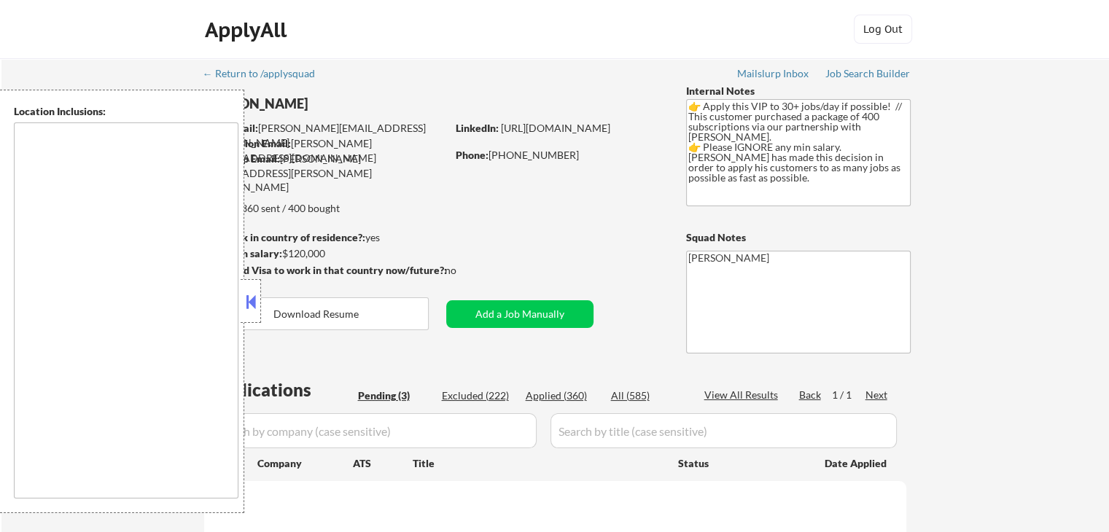
select select ""pending""
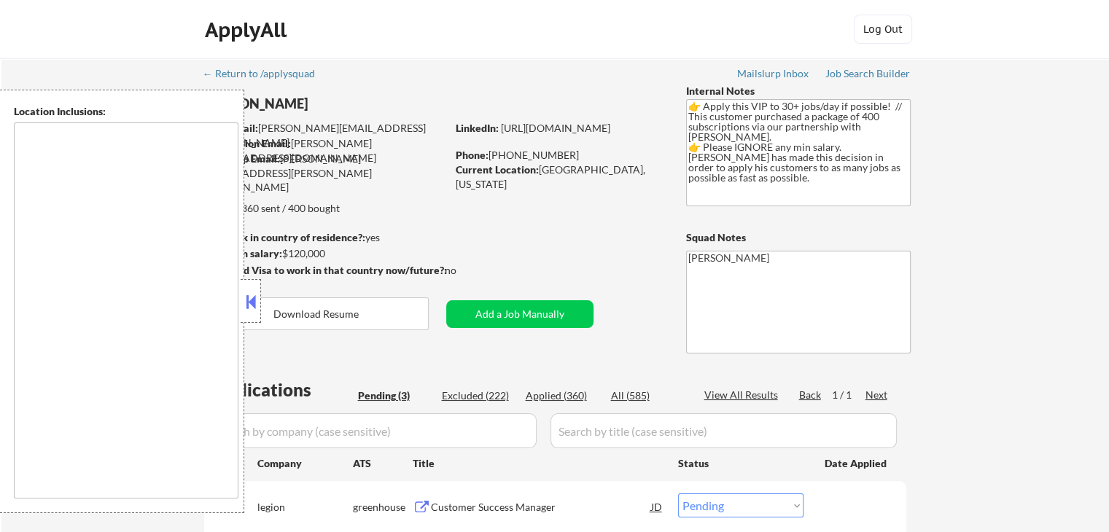
click at [248, 311] on button at bounding box center [251, 302] width 16 height 22
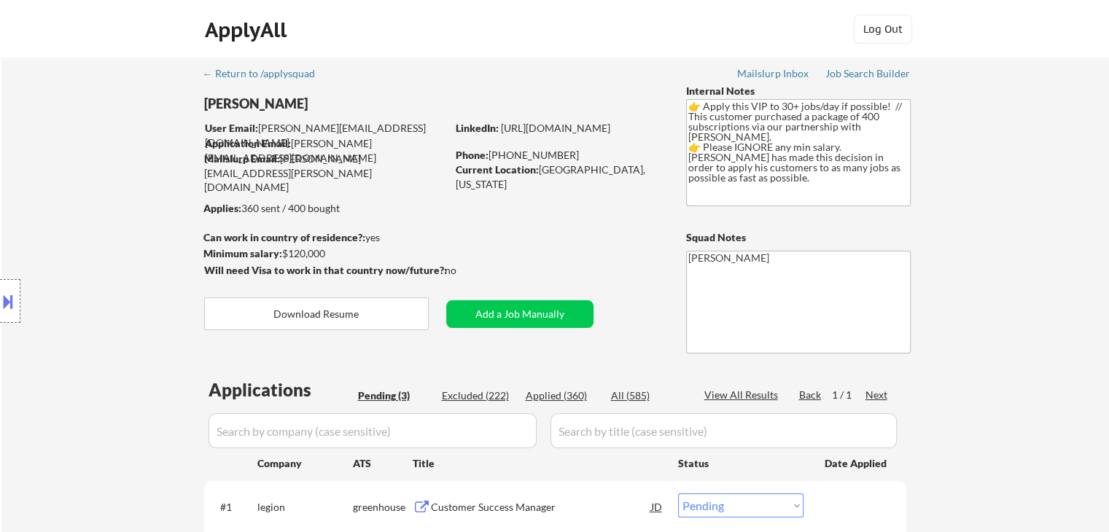
click at [146, 257] on div "Location Inclusions:" at bounding box center [130, 302] width 261 height 424
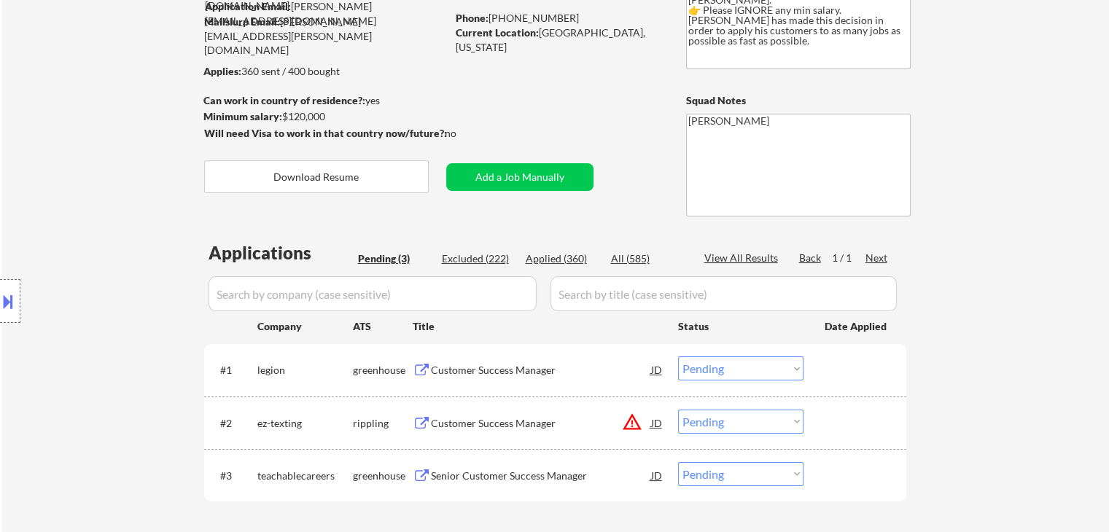
scroll to position [219, 0]
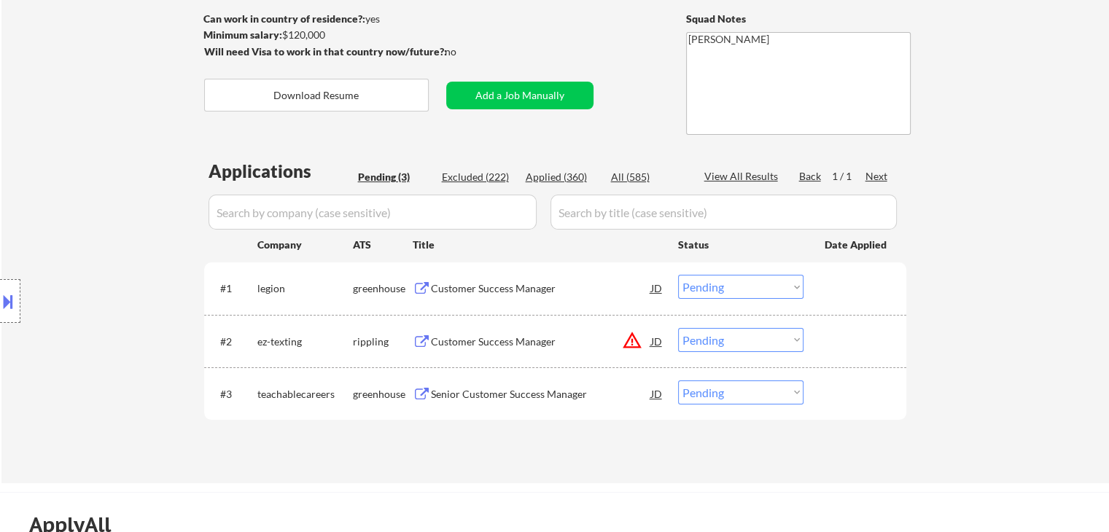
click at [127, 273] on div "Location Inclusions:" at bounding box center [130, 302] width 261 height 424
click at [499, 284] on div "Customer Success Manager" at bounding box center [541, 288] width 220 height 15
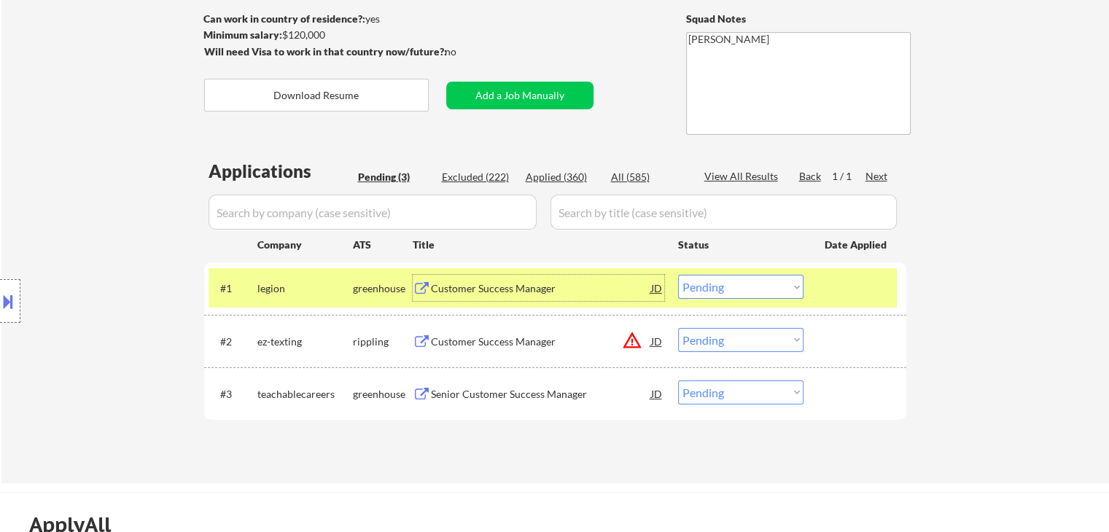
click at [490, 333] on div "Customer Success Manager" at bounding box center [541, 341] width 220 height 26
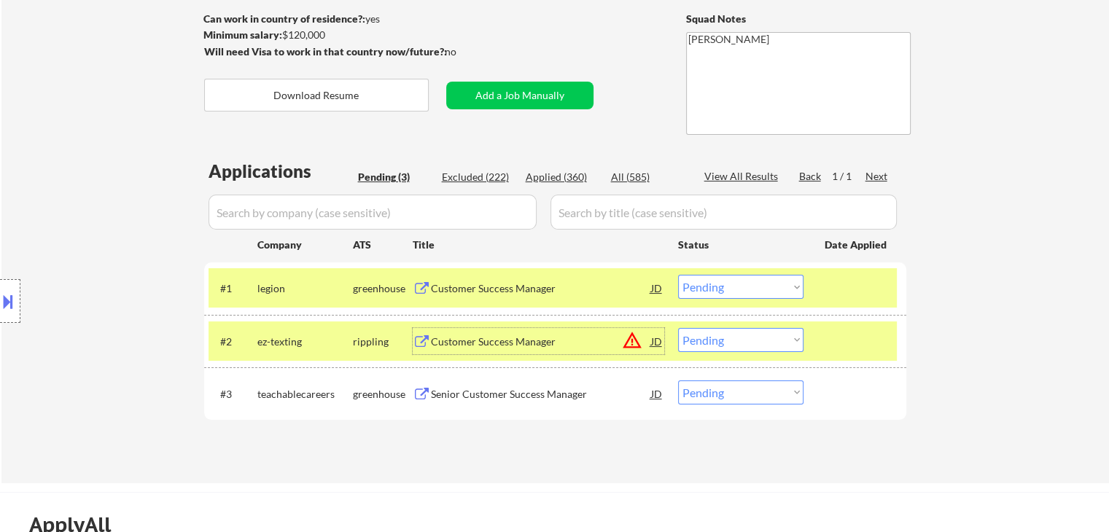
click at [492, 397] on div "Senior Customer Success Manager" at bounding box center [541, 394] width 220 height 15
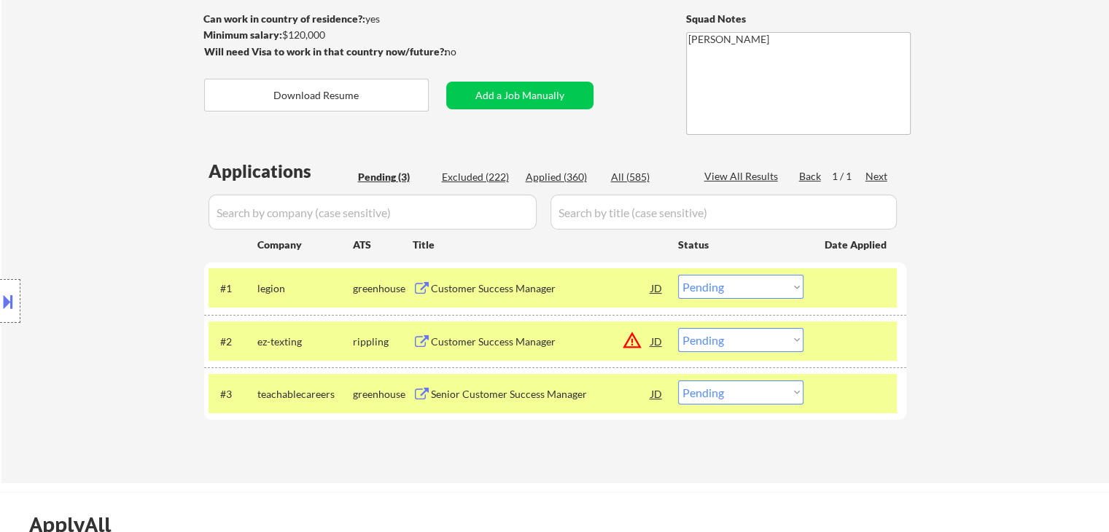
click at [139, 201] on div "Location Inclusions:" at bounding box center [130, 302] width 261 height 424
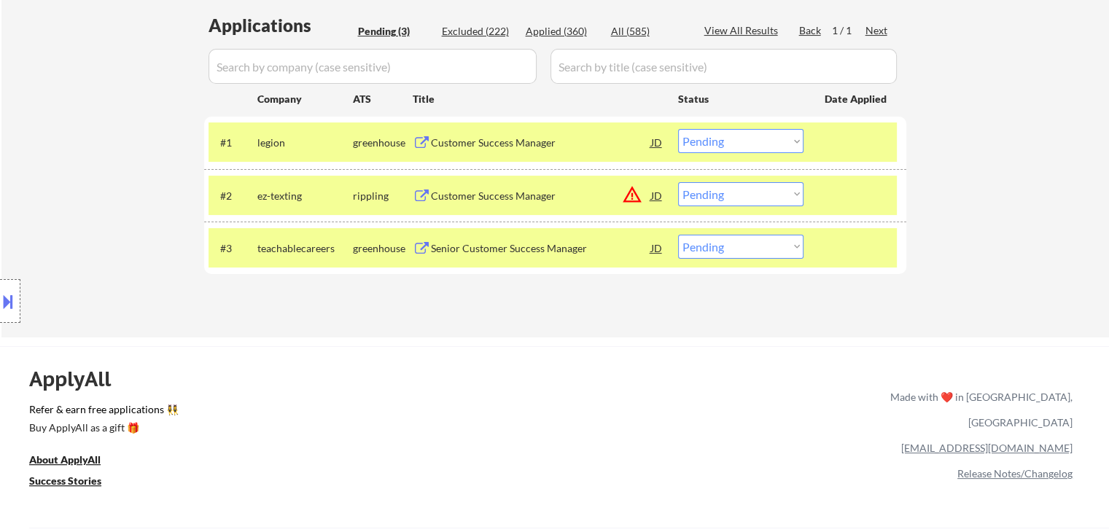
click at [804, 246] on div "#3 teachablecareers greenhouse Senior Customer Success Manager JD Choose an opt…" at bounding box center [553, 247] width 688 height 39
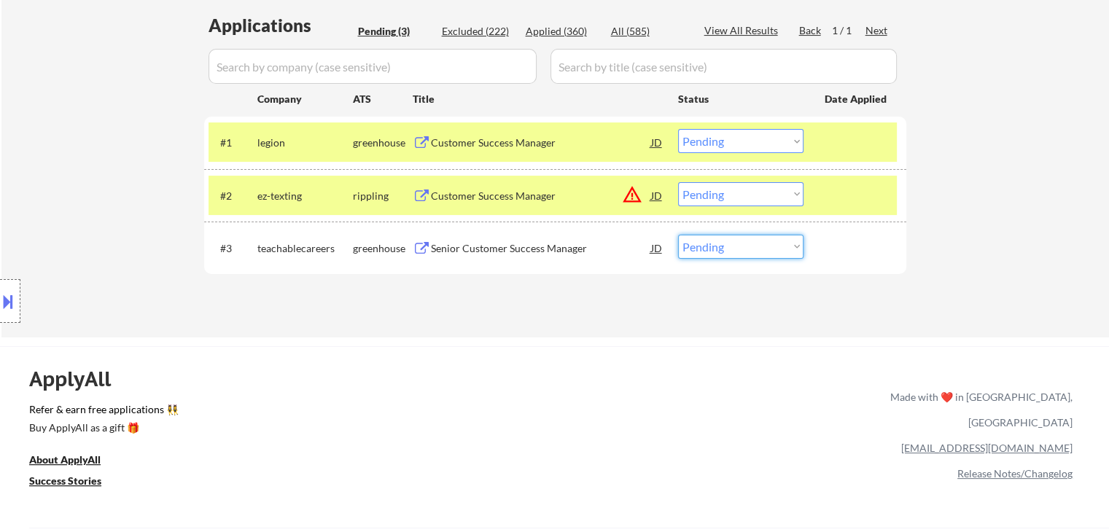
click at [788, 247] on select "Choose an option... Pending Applied Excluded (Questions) Excluded (Expired) Exc…" at bounding box center [740, 247] width 125 height 24
select select ""applied""
click at [678, 235] on select "Choose an option... Pending Applied Excluded (Questions) Excluded (Expired) Exc…" at bounding box center [740, 247] width 125 height 24
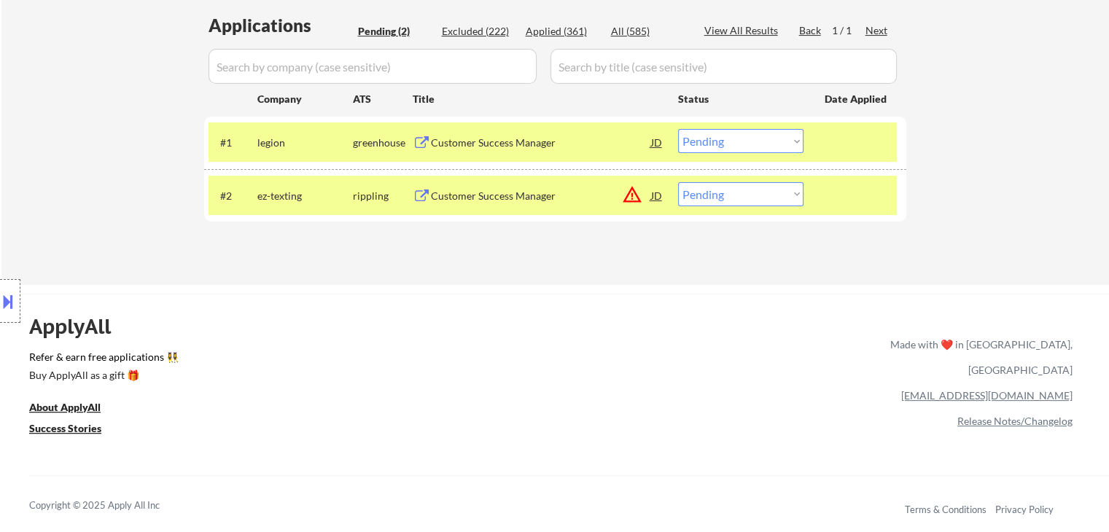
click at [12, 295] on button at bounding box center [8, 301] width 16 height 24
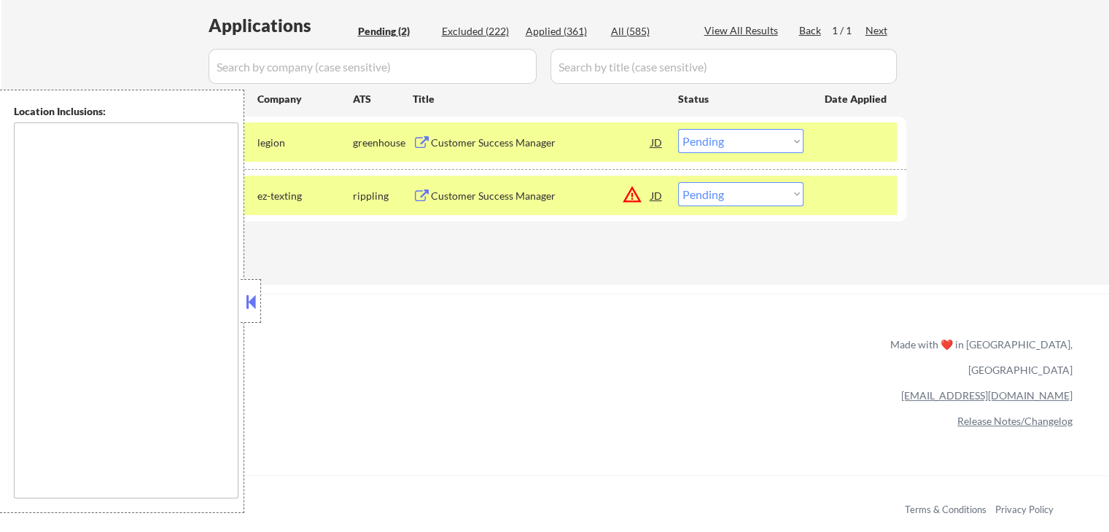
click at [257, 308] on button at bounding box center [251, 302] width 16 height 22
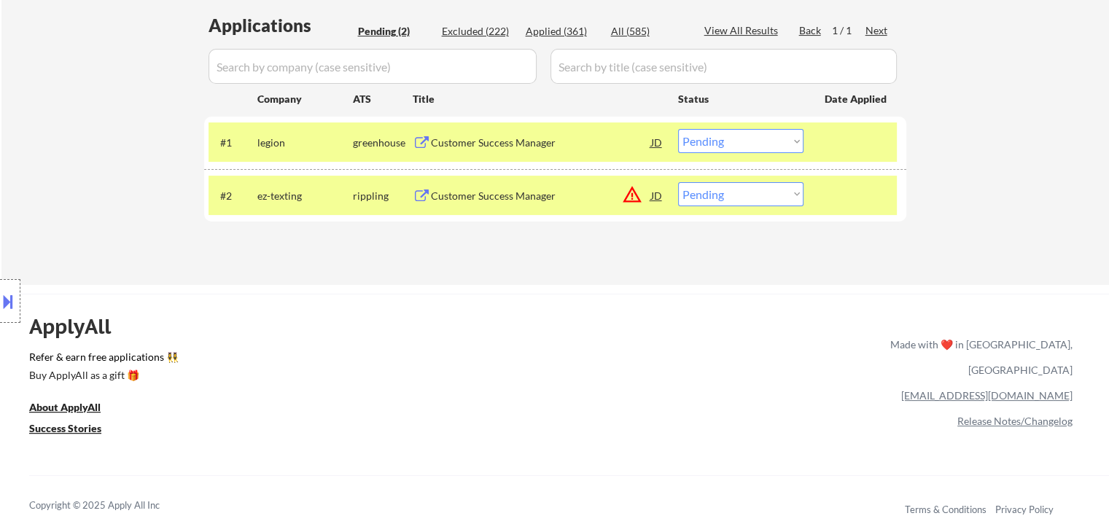
drag, startPoint x: 776, startPoint y: 195, endPoint x: 755, endPoint y: 196, distance: 21.2
click at [776, 195] on select "Choose an option... Pending Applied Excluded (Questions) Excluded (Expired) Exc…" at bounding box center [740, 194] width 125 height 24
select select ""excluded__location_""
click at [678, 182] on select "Choose an option... Pending Applied Excluded (Questions) Excluded (Expired) Exc…" at bounding box center [740, 194] width 125 height 24
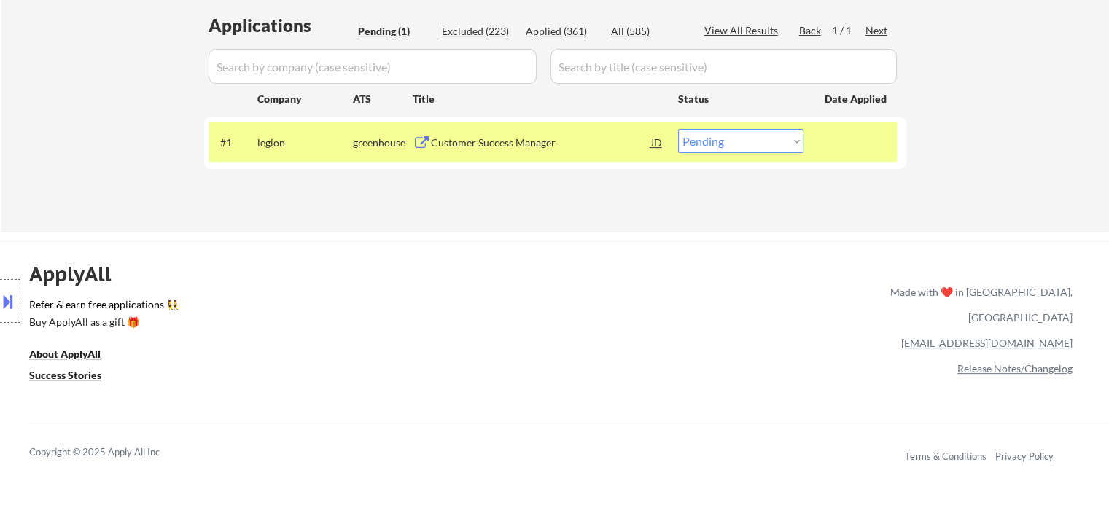
click at [784, 143] on select "Choose an option... Pending Applied Excluded (Questions) Excluded (Expired) Exc…" at bounding box center [740, 141] width 125 height 24
select select ""applied""
click at [678, 129] on select "Choose an option... Pending Applied Excluded (Questions) Excluded (Expired) Exc…" at bounding box center [740, 141] width 125 height 24
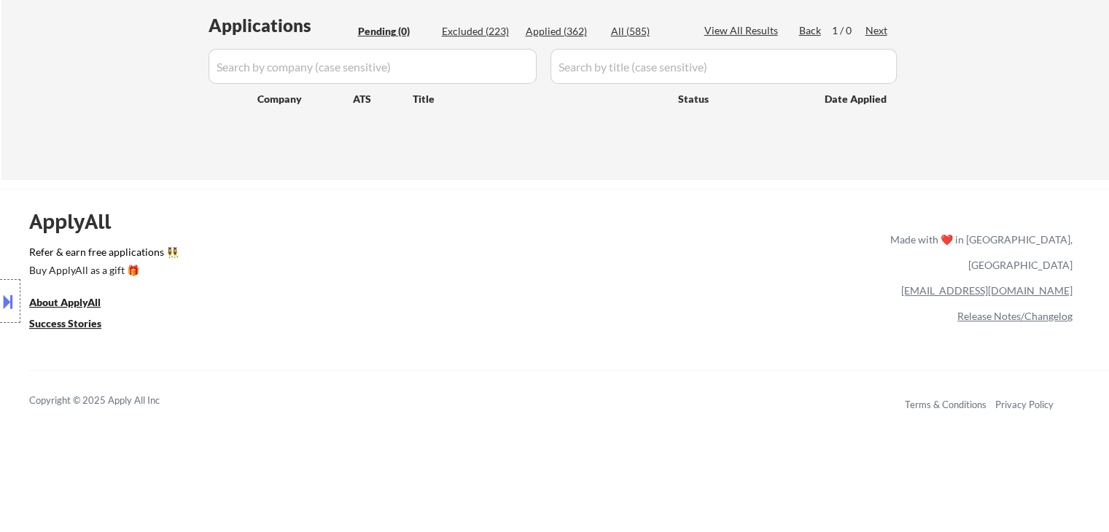
click at [521, 316] on div "ApplyAll Refer & earn free applications 👯‍♀️ Buy ApplyAll as a gift 🎁 About App…" at bounding box center [554, 314] width 1109 height 231
click at [144, 191] on div "Location Inclusions:" at bounding box center [130, 302] width 261 height 424
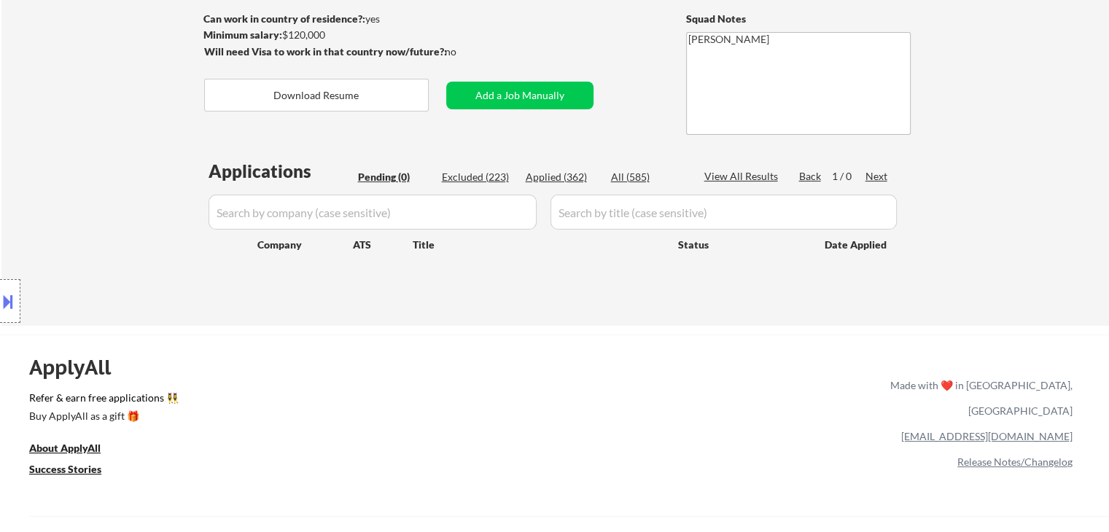
click at [140, 195] on div "Location Inclusions:" at bounding box center [130, 302] width 261 height 424
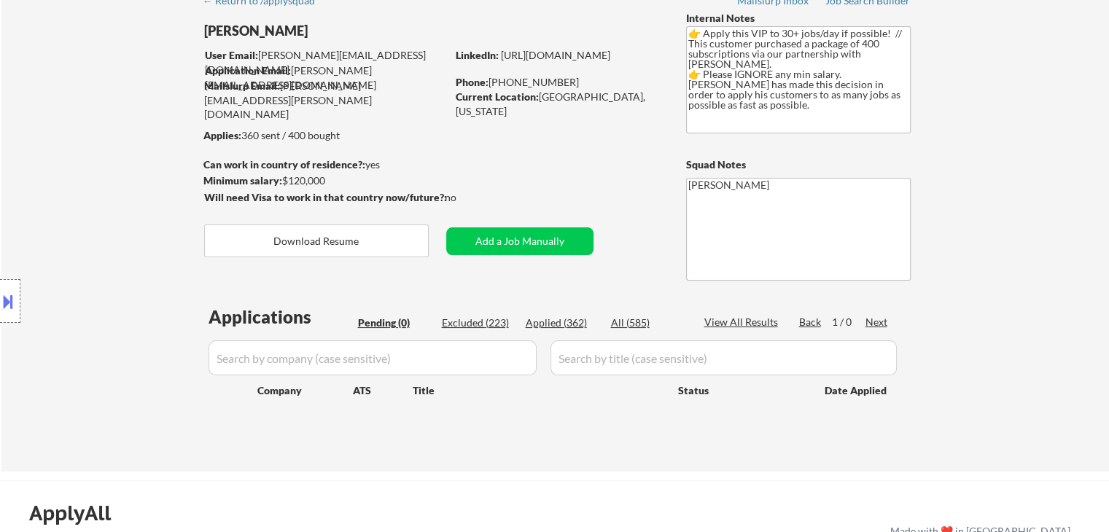
click at [133, 206] on div "Location Inclusions:" at bounding box center [130, 302] width 261 height 424
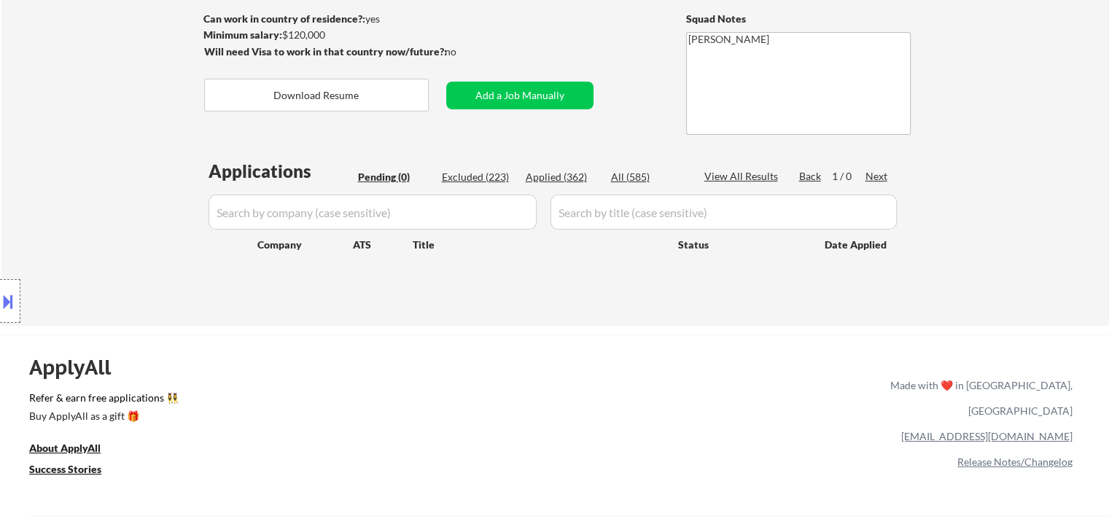
click at [124, 227] on div "Location Inclusions:" at bounding box center [130, 302] width 261 height 424
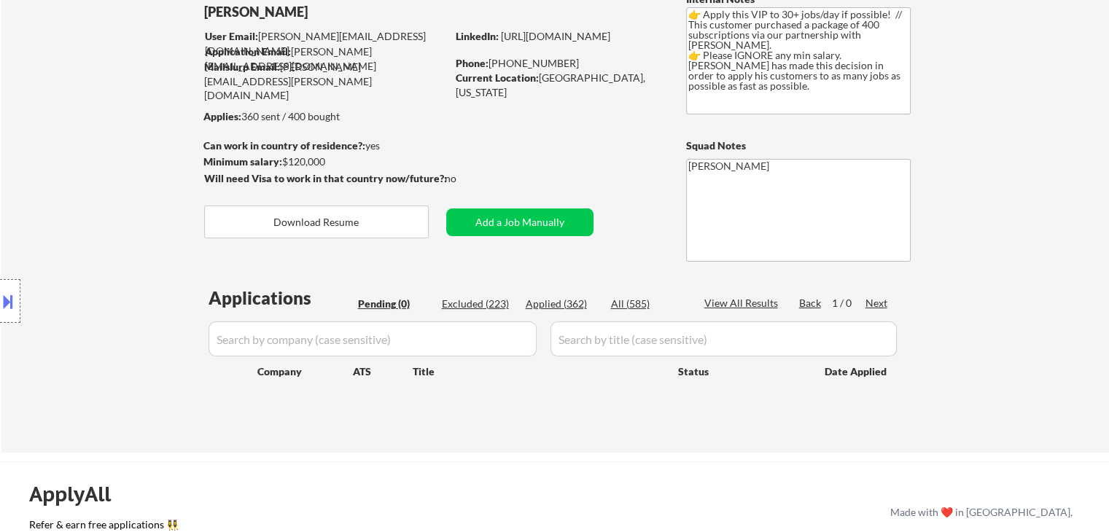
scroll to position [0, 0]
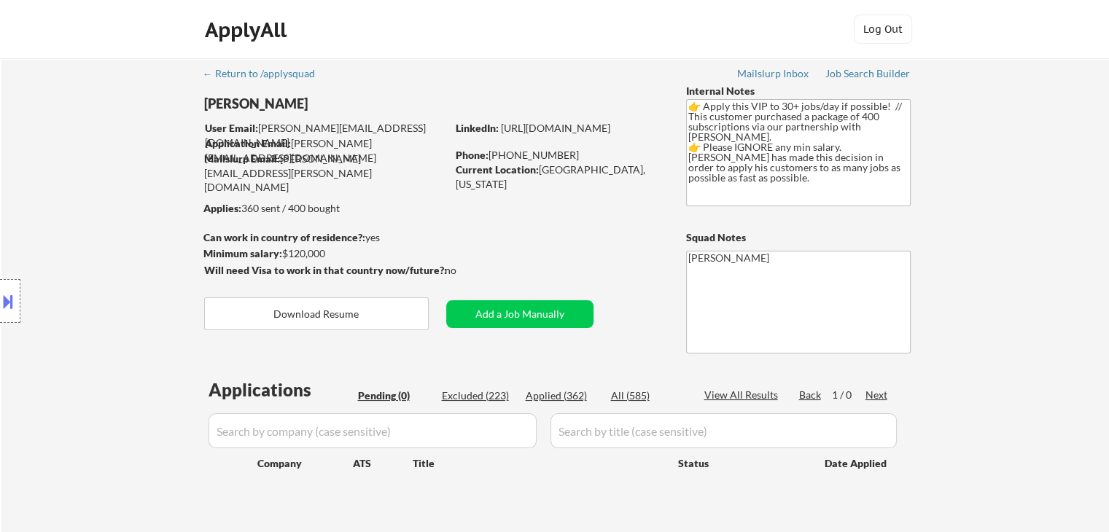
click at [124, 228] on div "Location Inclusions:" at bounding box center [130, 302] width 261 height 424
drag, startPoint x: 370, startPoint y: 214, endPoint x: 243, endPoint y: 208, distance: 127.1
click at [243, 208] on body "← Return to /applysquad Mailslurp Inbox Job Search Builder [PERSON_NAME] User E…" at bounding box center [554, 266] width 1109 height 532
click at [175, 222] on div "Location Inclusions:" at bounding box center [130, 302] width 261 height 424
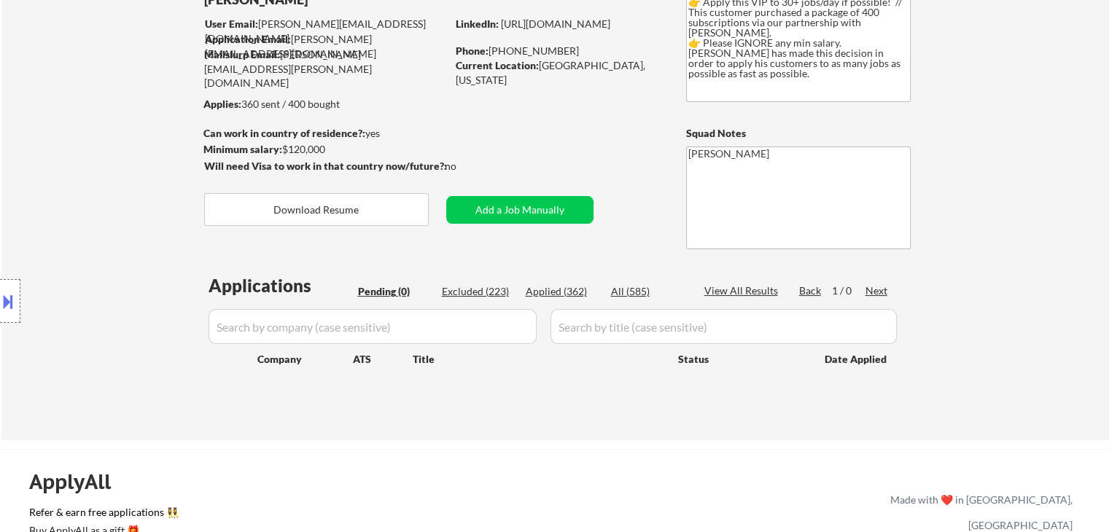
scroll to position [146, 0]
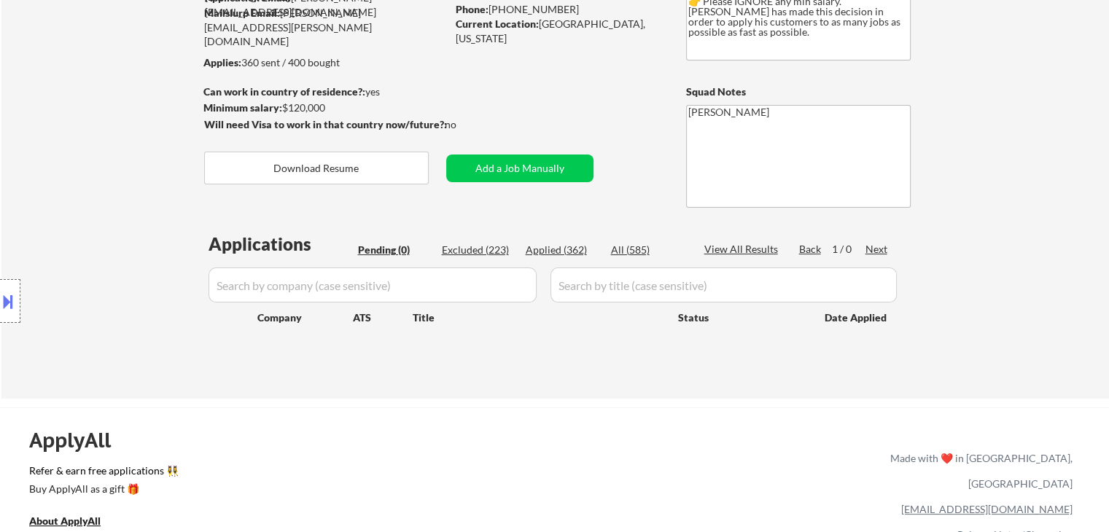
click at [171, 199] on div "Location Inclusions:" at bounding box center [130, 302] width 261 height 424
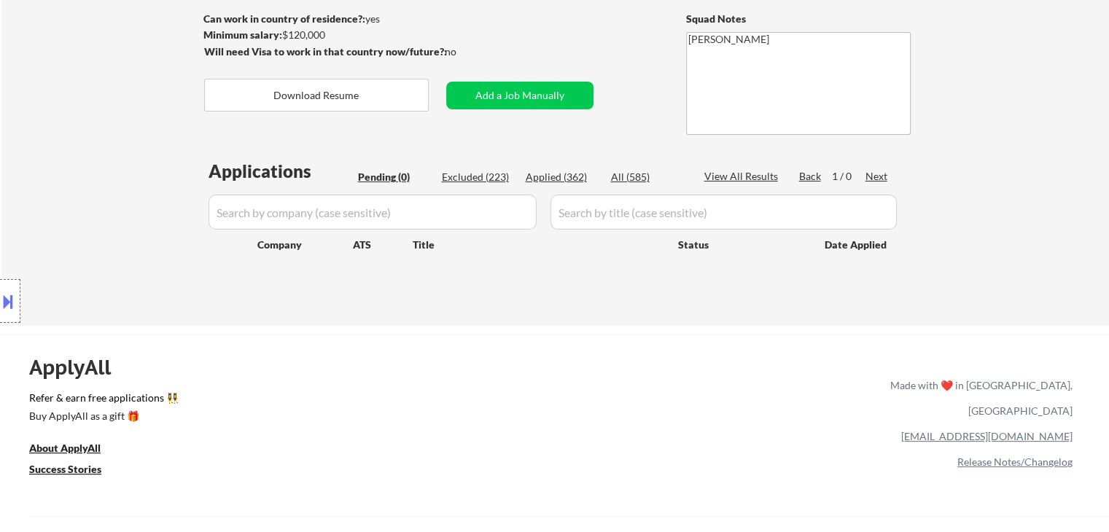
click at [171, 199] on div "Location Inclusions:" at bounding box center [130, 302] width 261 height 424
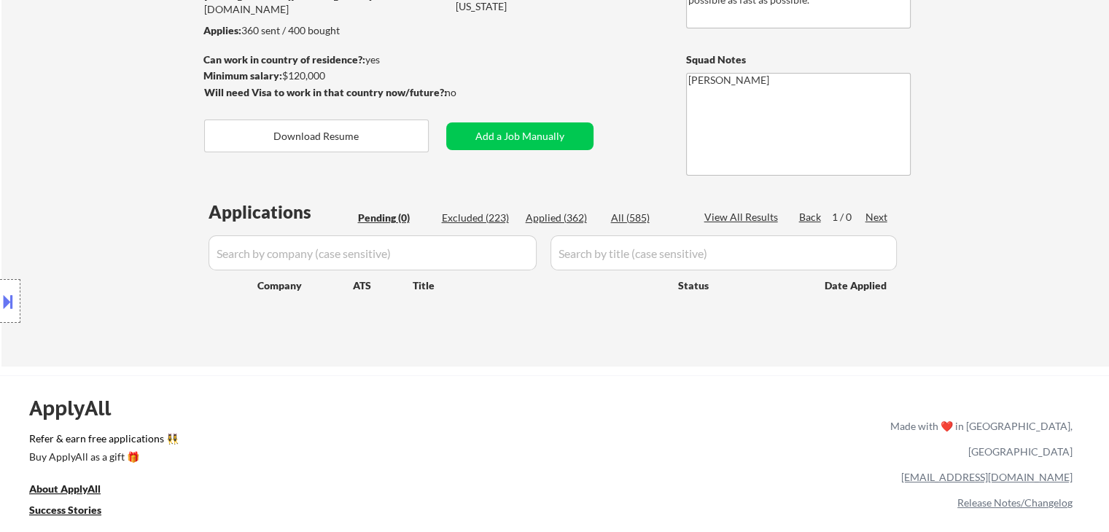
scroll to position [146, 0]
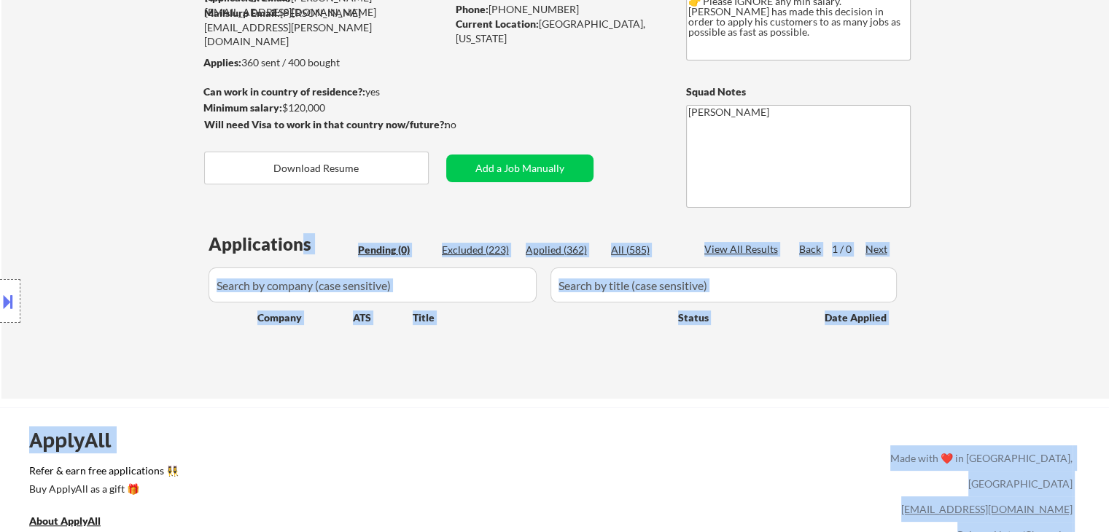
drag, startPoint x: 187, startPoint y: 247, endPoint x: 304, endPoint y: 244, distance: 116.7
click at [304, 244] on body "← Return to /applysquad Mailslurp Inbox Job Search Builder [PERSON_NAME] User E…" at bounding box center [554, 120] width 1109 height 532
click at [172, 244] on div "Location Inclusions:" at bounding box center [130, 302] width 261 height 424
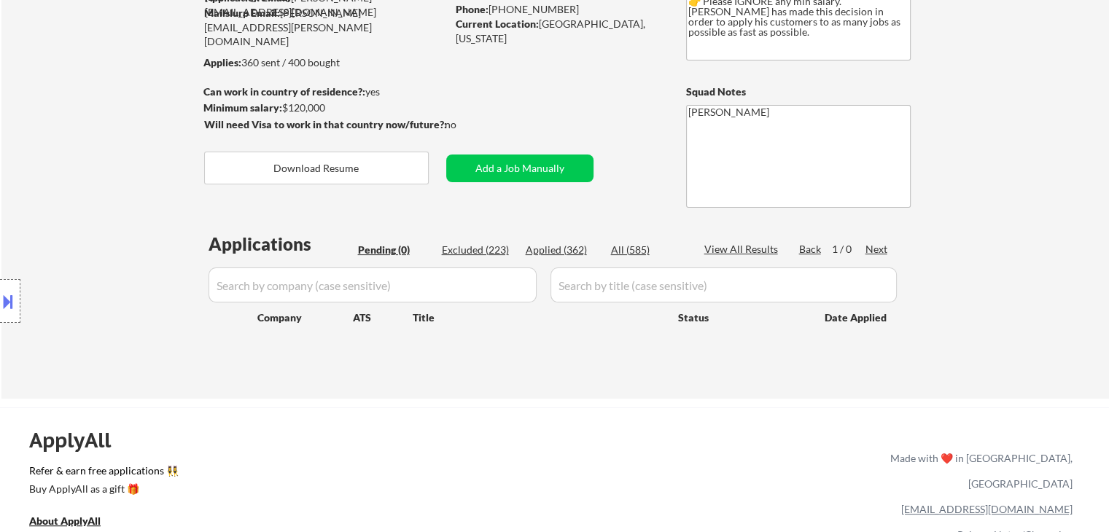
scroll to position [0, 0]
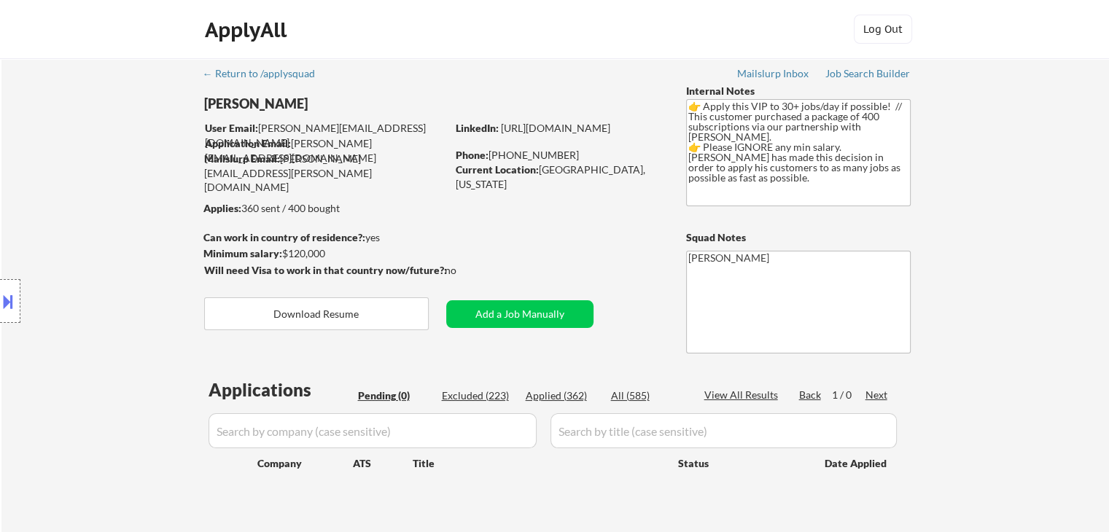
click at [141, 228] on div "Location Inclusions:" at bounding box center [130, 302] width 261 height 424
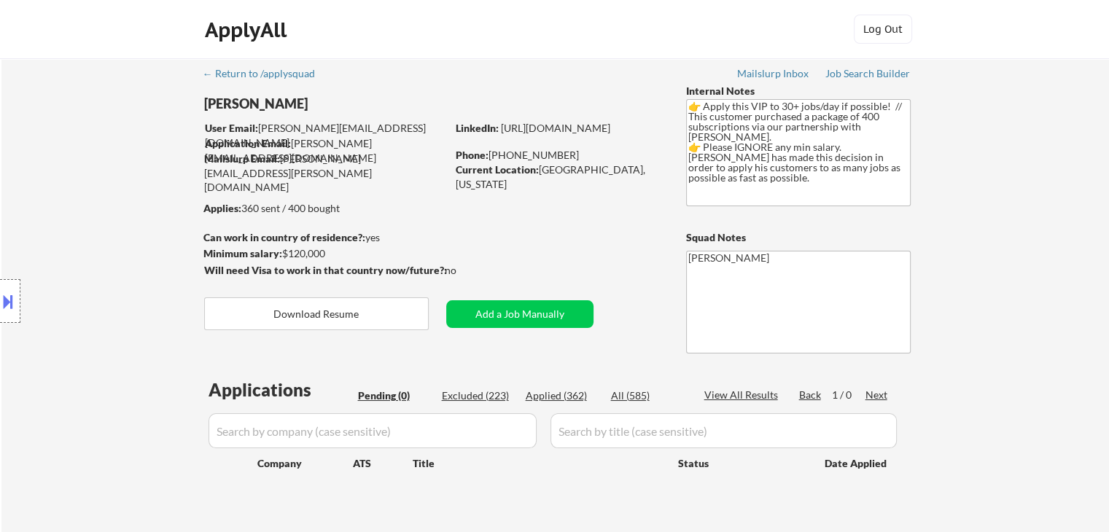
click at [141, 228] on div "Location Inclusions:" at bounding box center [130, 302] width 261 height 424
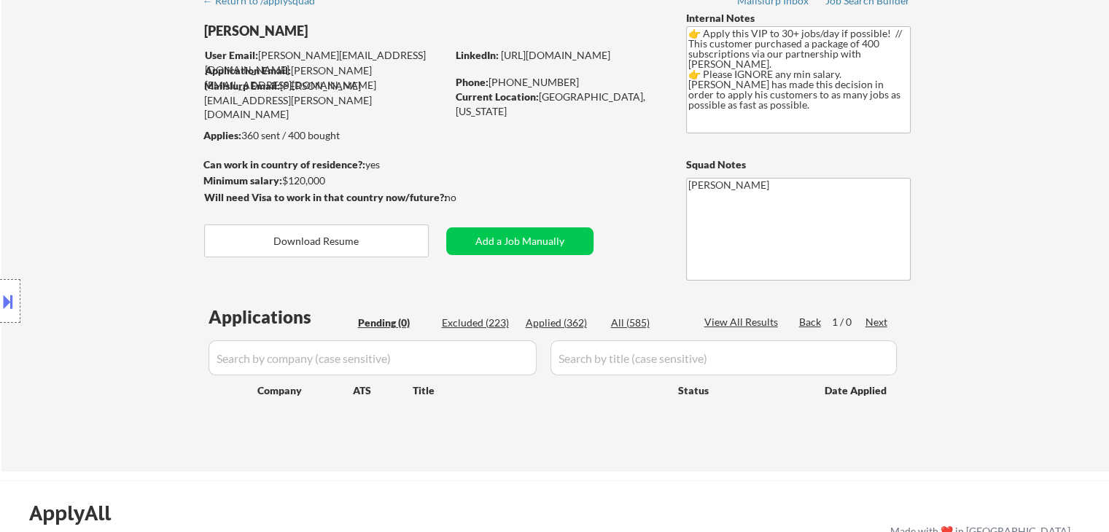
click at [110, 225] on div "Location Inclusions:" at bounding box center [130, 302] width 261 height 424
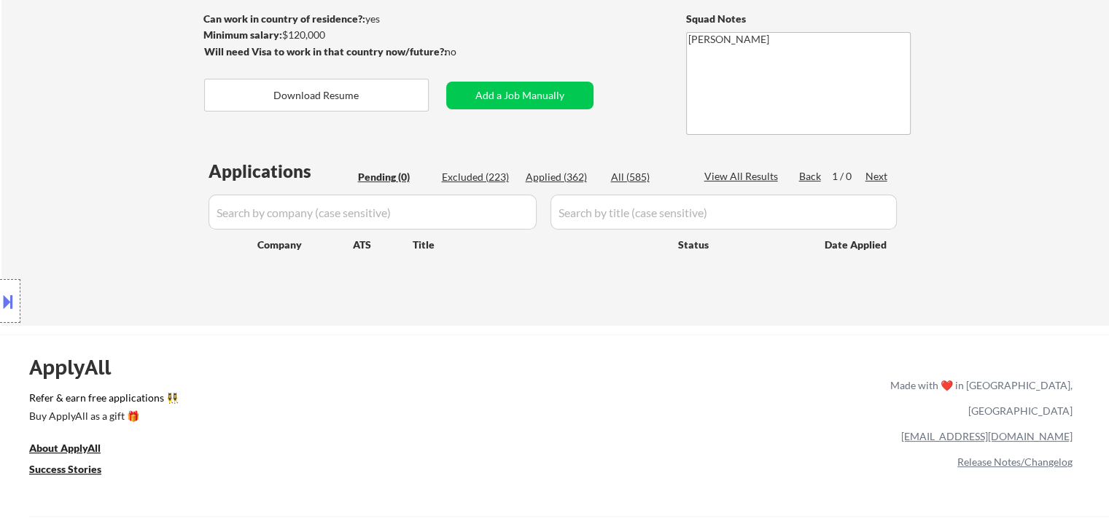
click at [110, 225] on div "Location Inclusions:" at bounding box center [130, 302] width 261 height 424
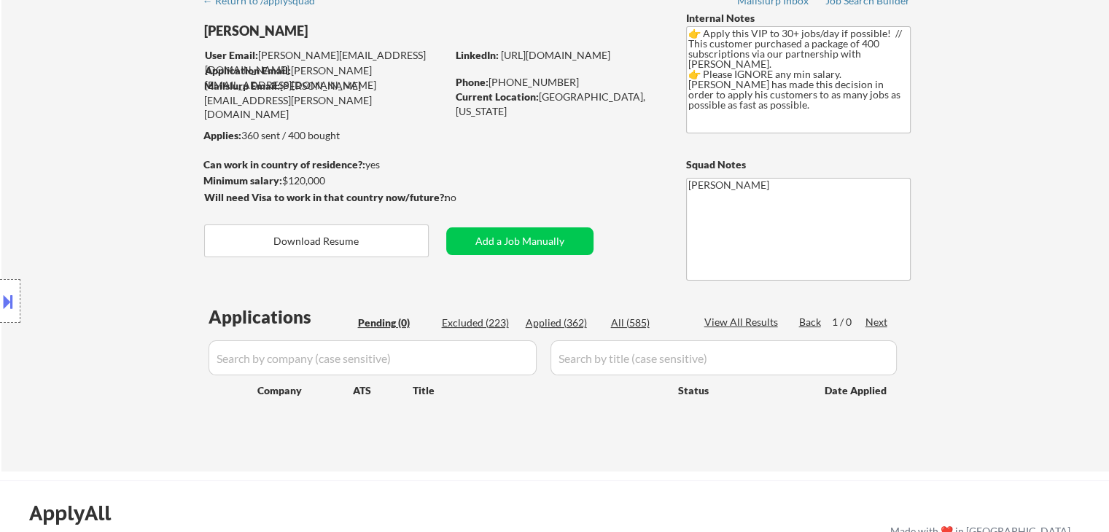
click at [110, 225] on div "Location Inclusions:" at bounding box center [130, 302] width 261 height 424
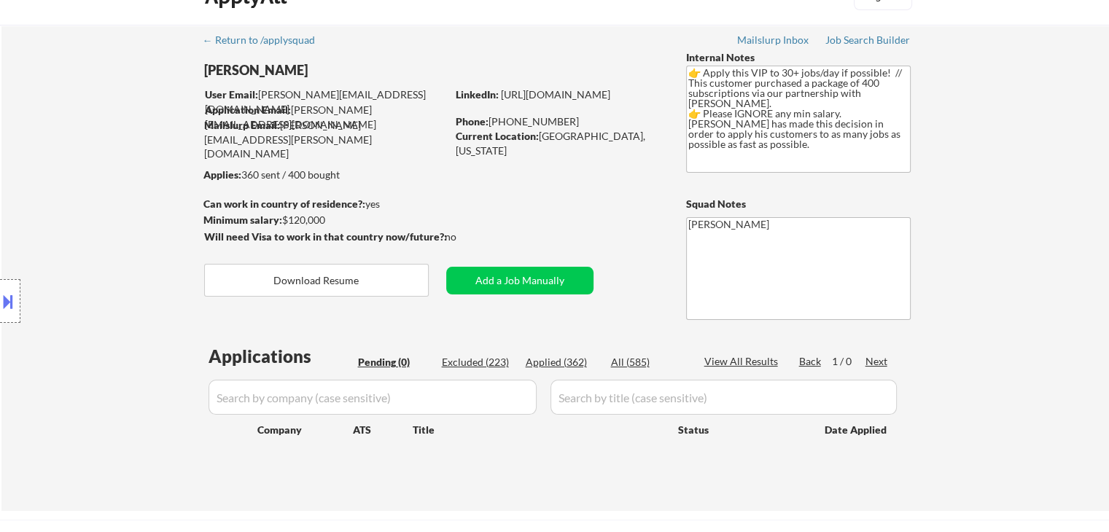
scroll to position [0, 0]
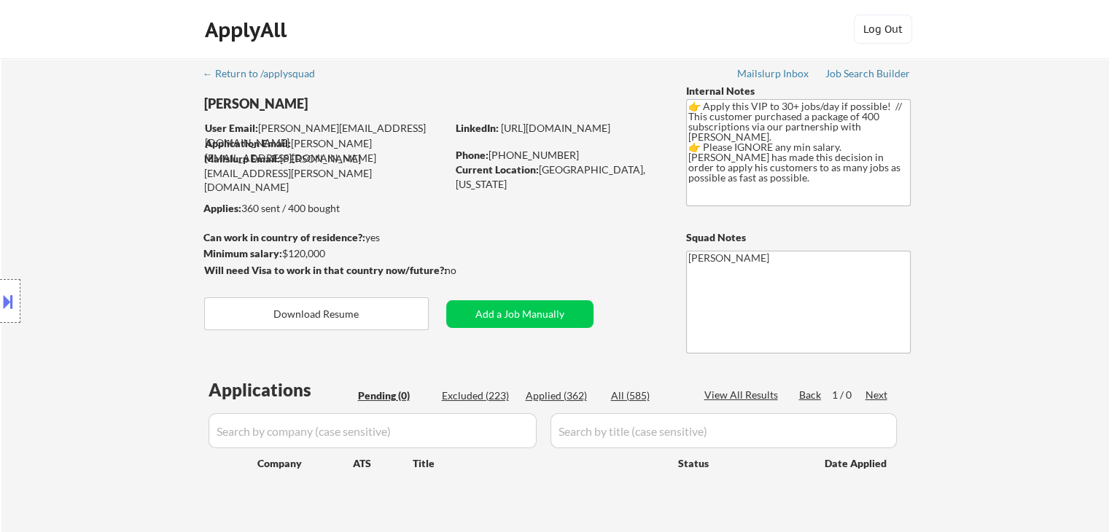
click at [110, 225] on div "Location Inclusions:" at bounding box center [130, 302] width 261 height 424
click at [106, 228] on div "Location Inclusions:" at bounding box center [130, 302] width 261 height 424
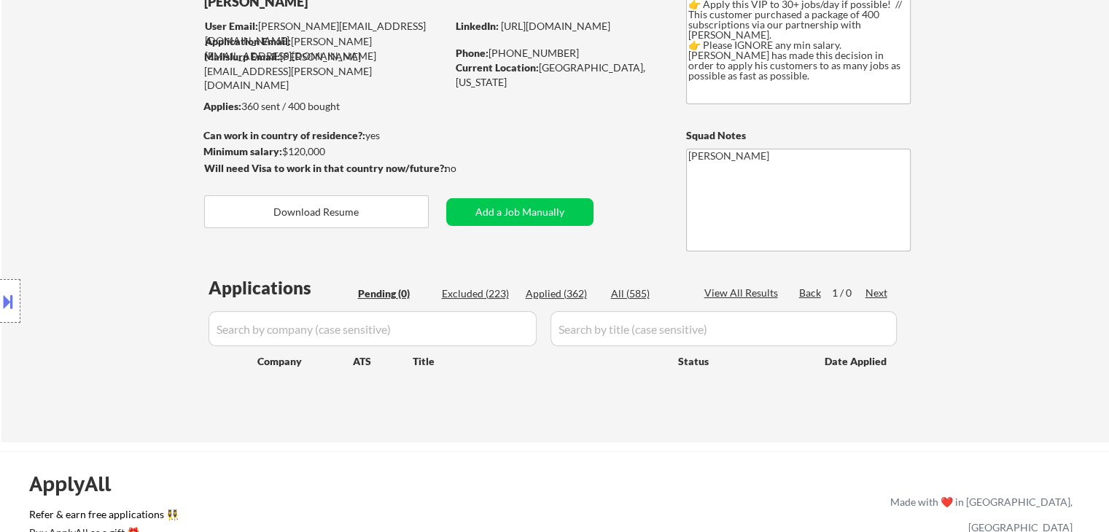
scroll to position [146, 0]
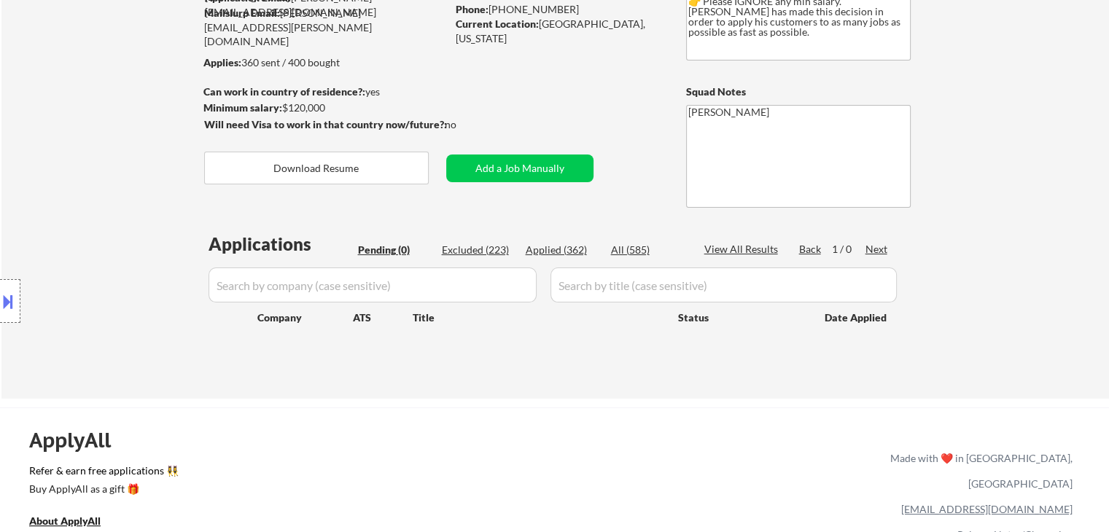
click at [98, 211] on div "Location Inclusions:" at bounding box center [130, 302] width 261 height 424
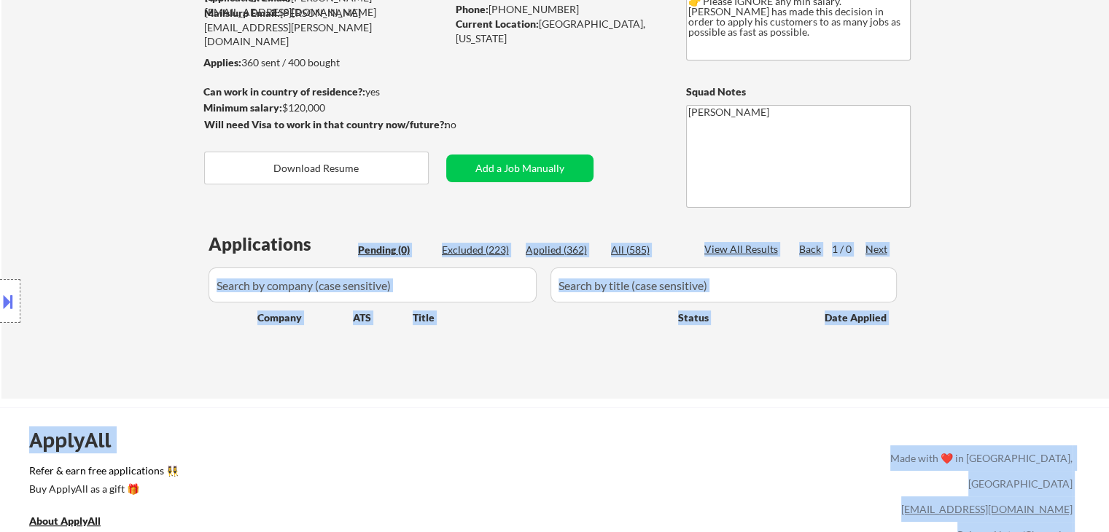
drag, startPoint x: 309, startPoint y: 246, endPoint x: 239, endPoint y: 248, distance: 70.0
click at [239, 248] on body "← Return to /applysquad Mailslurp Inbox Job Search Builder [PERSON_NAME] User E…" at bounding box center [554, 120] width 1109 height 532
click at [181, 246] on div "Location Inclusions:" at bounding box center [130, 302] width 261 height 424
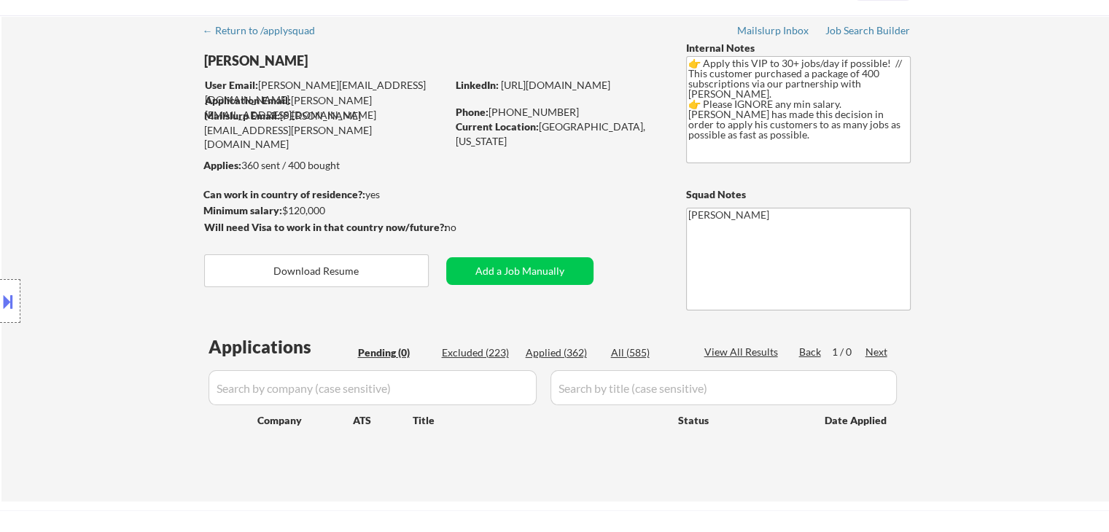
scroll to position [0, 0]
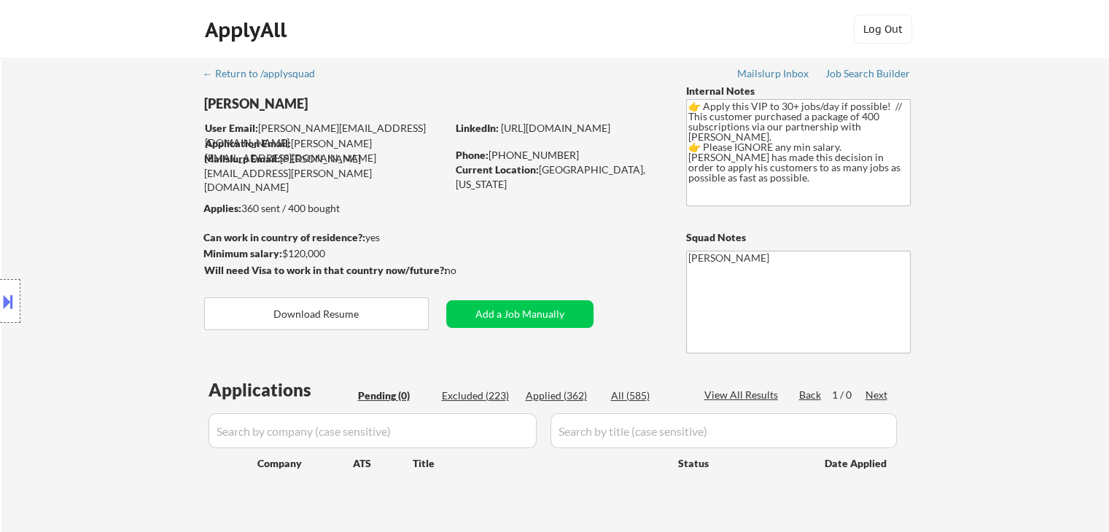
click at [166, 195] on div "Location Inclusions:" at bounding box center [130, 302] width 261 height 424
click at [160, 185] on div "Location Inclusions:" at bounding box center [130, 302] width 261 height 424
click at [155, 187] on div "Location Inclusions:" at bounding box center [130, 302] width 261 height 424
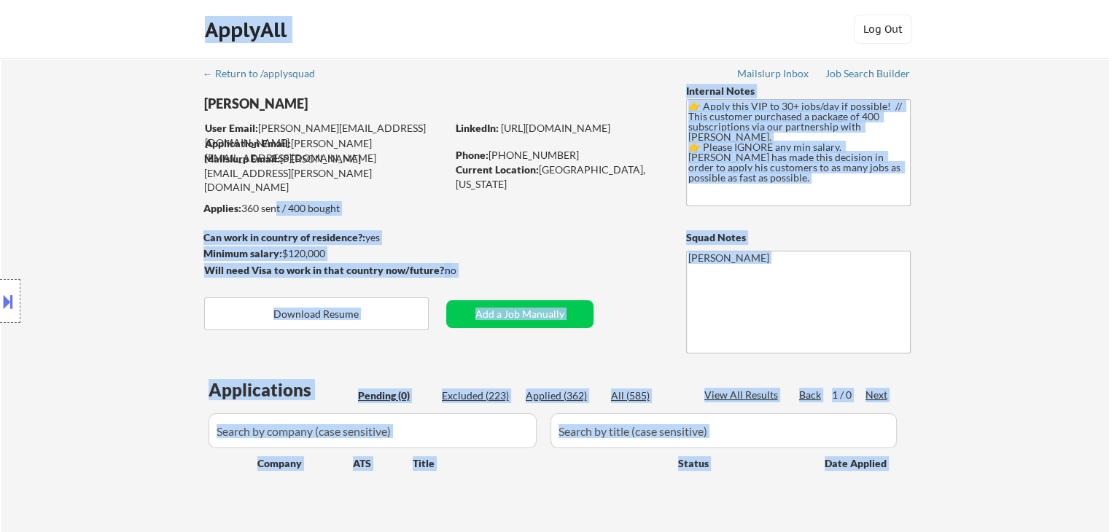
drag, startPoint x: 199, startPoint y: 209, endPoint x: 270, endPoint y: 204, distance: 70.9
click at [270, 204] on body "← Return to /applysquad Mailslurp Inbox Job Search Builder [PERSON_NAME] User E…" at bounding box center [554, 266] width 1109 height 532
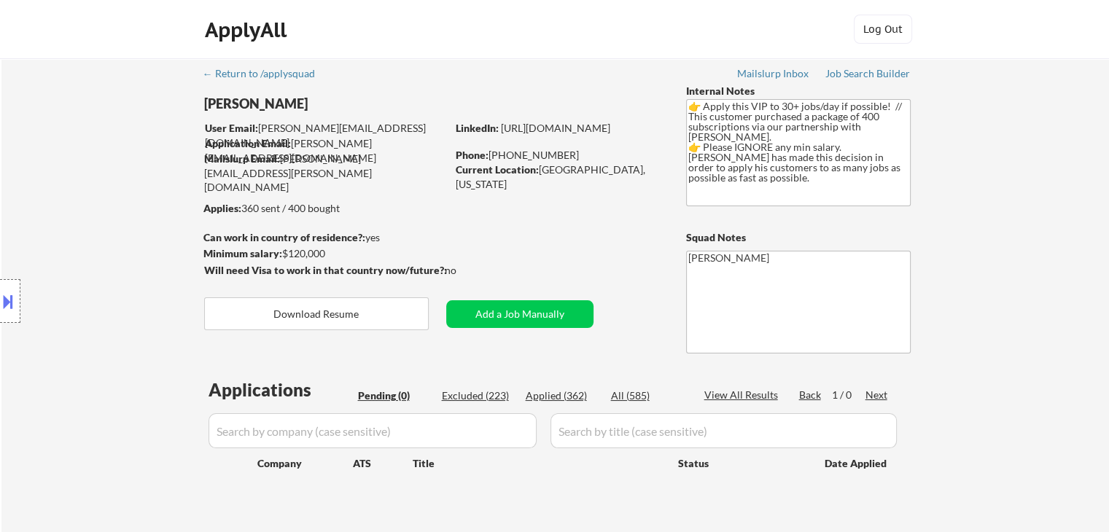
click at [408, 200] on div "← Return to /applysquad Mailslurp Inbox Job Search Builder [PERSON_NAME] User E…" at bounding box center [556, 295] width 728 height 475
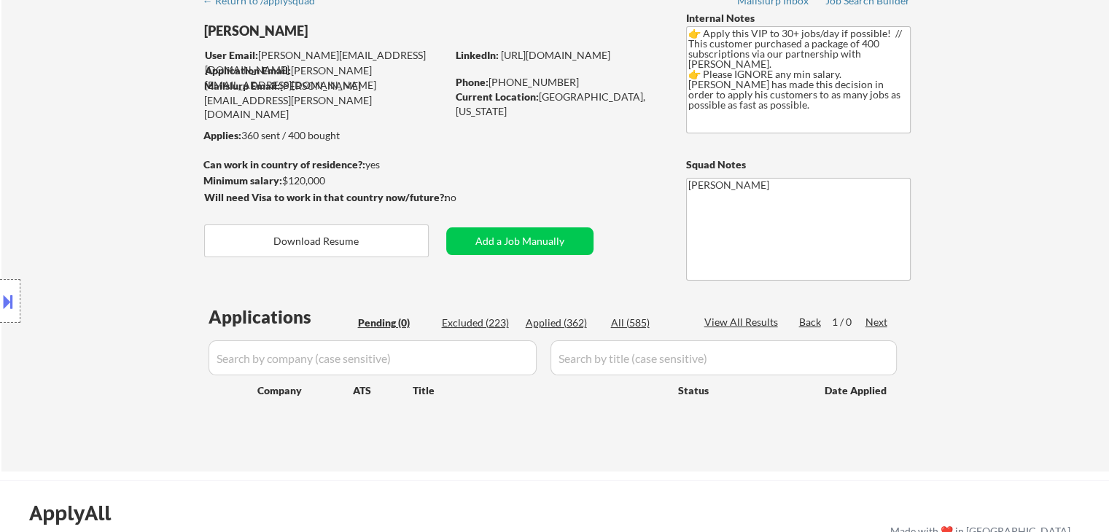
click at [127, 246] on div "Location Inclusions:" at bounding box center [130, 302] width 261 height 424
click at [127, 235] on div "Location Inclusions:" at bounding box center [130, 302] width 261 height 424
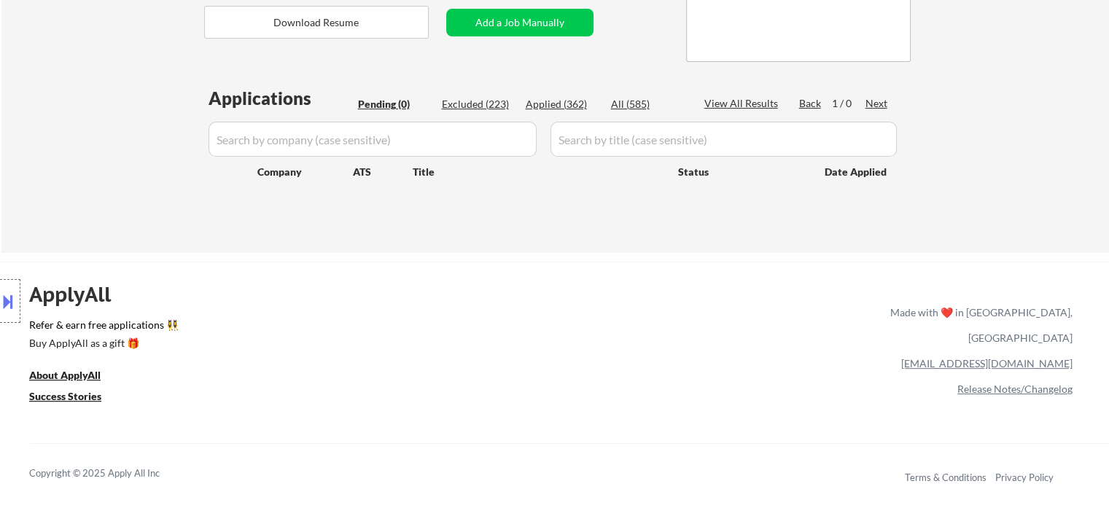
scroll to position [73, 0]
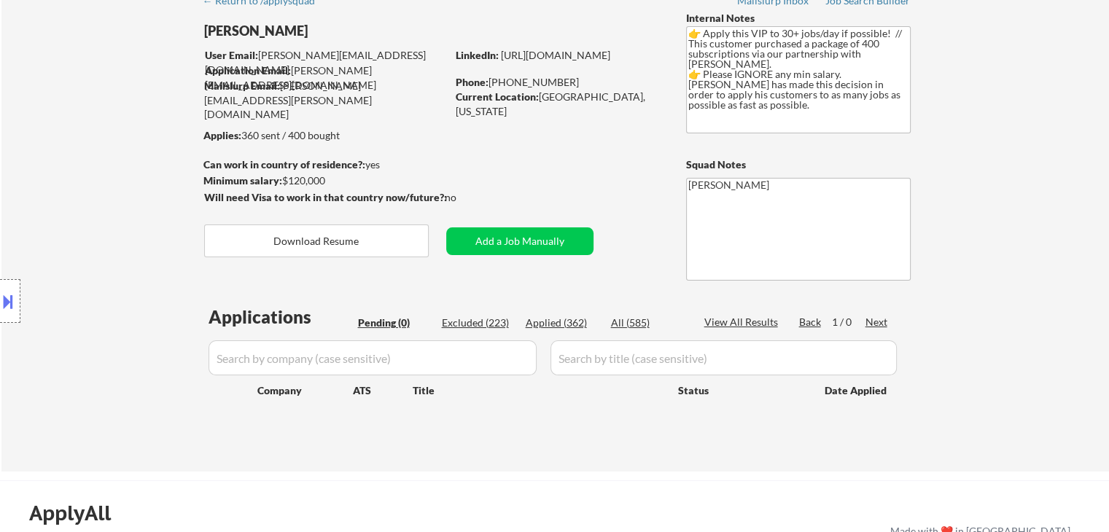
click at [128, 238] on div "Location Inclusions:" at bounding box center [130, 302] width 261 height 424
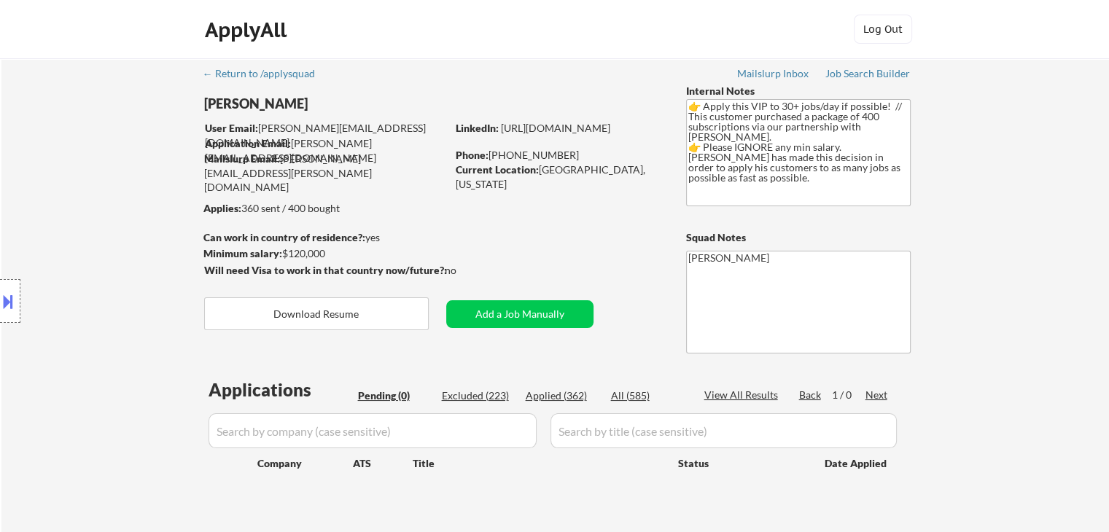
click at [128, 239] on div "Location Inclusions:" at bounding box center [130, 302] width 261 height 424
click at [138, 219] on div "Location Inclusions:" at bounding box center [130, 302] width 261 height 424
click at [520, 244] on div "← Return to /applysquad Mailslurp Inbox Job Search Builder [PERSON_NAME] User E…" at bounding box center [556, 295] width 728 height 475
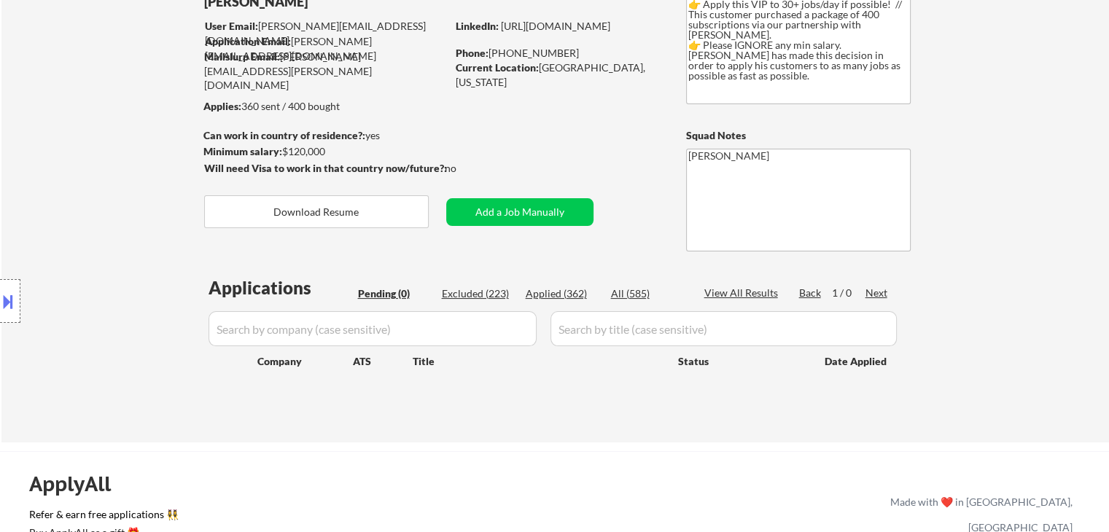
scroll to position [146, 0]
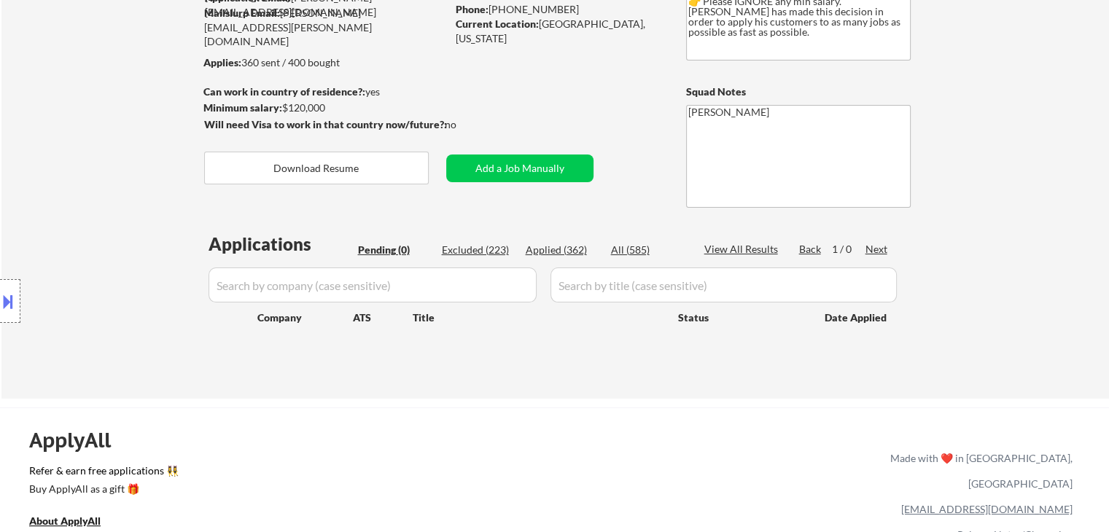
click at [96, 214] on div "Location Inclusions:" at bounding box center [130, 302] width 261 height 424
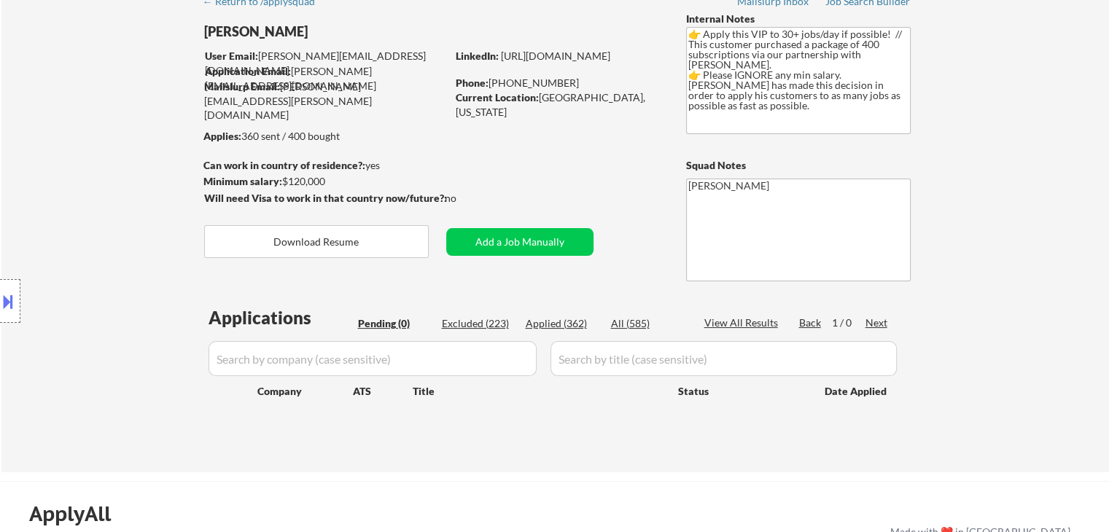
scroll to position [73, 0]
click at [598, 186] on div "← Return to /applysquad Mailslurp Inbox Job Search Builder [PERSON_NAME] User E…" at bounding box center [556, 222] width 728 height 475
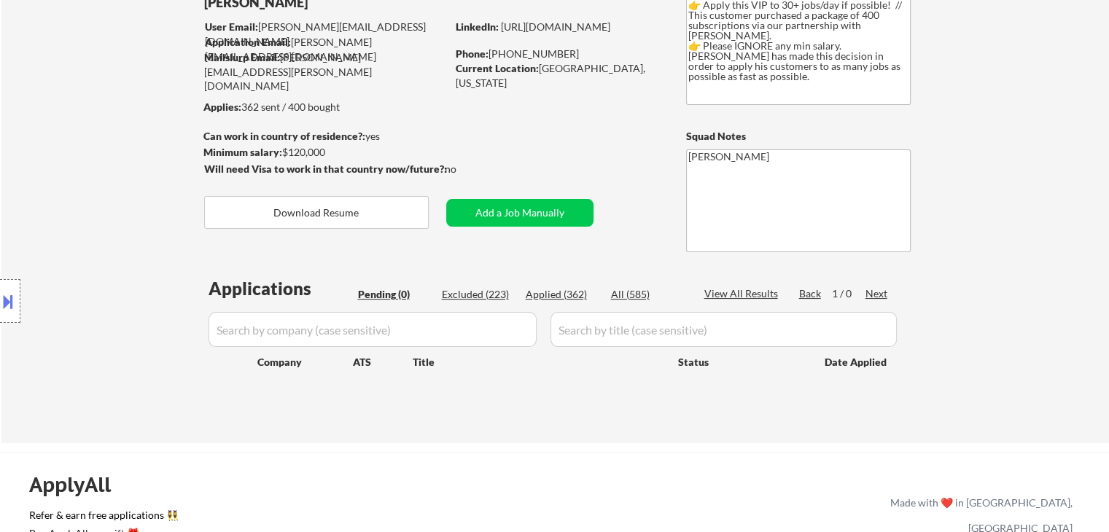
scroll to position [146, 0]
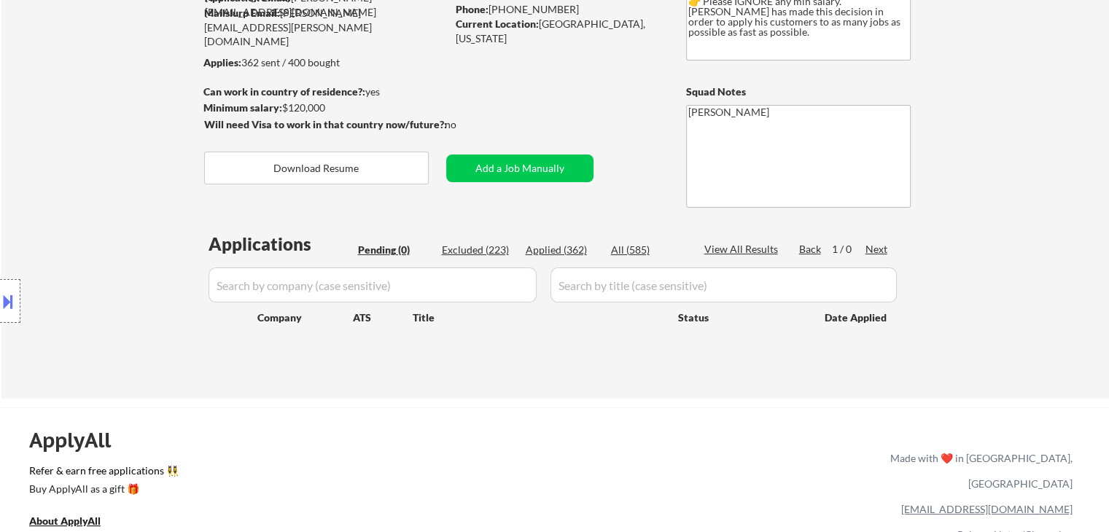
click at [551, 252] on div "Applied (362)" at bounding box center [562, 250] width 73 height 15
select select ""applied""
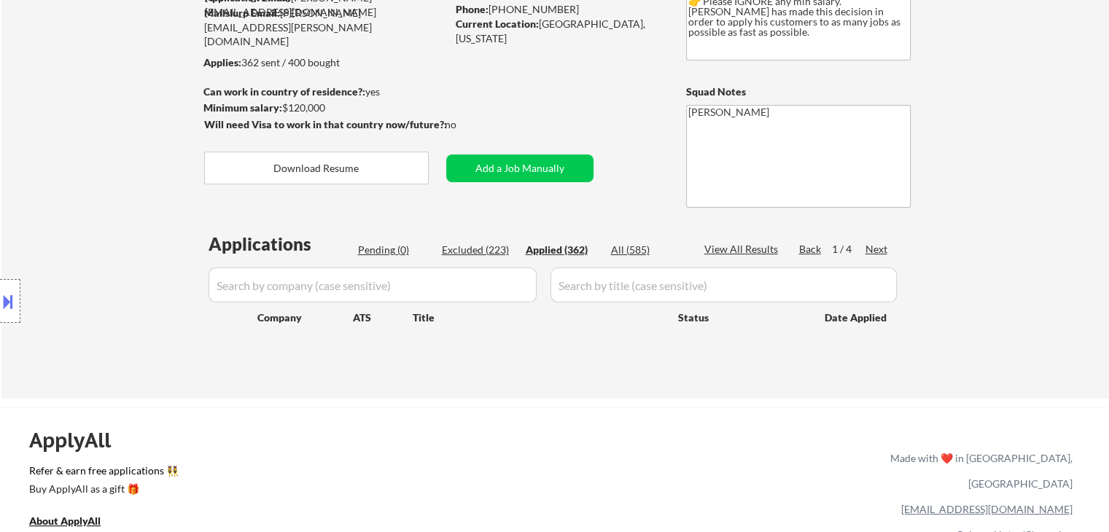
select select ""applied""
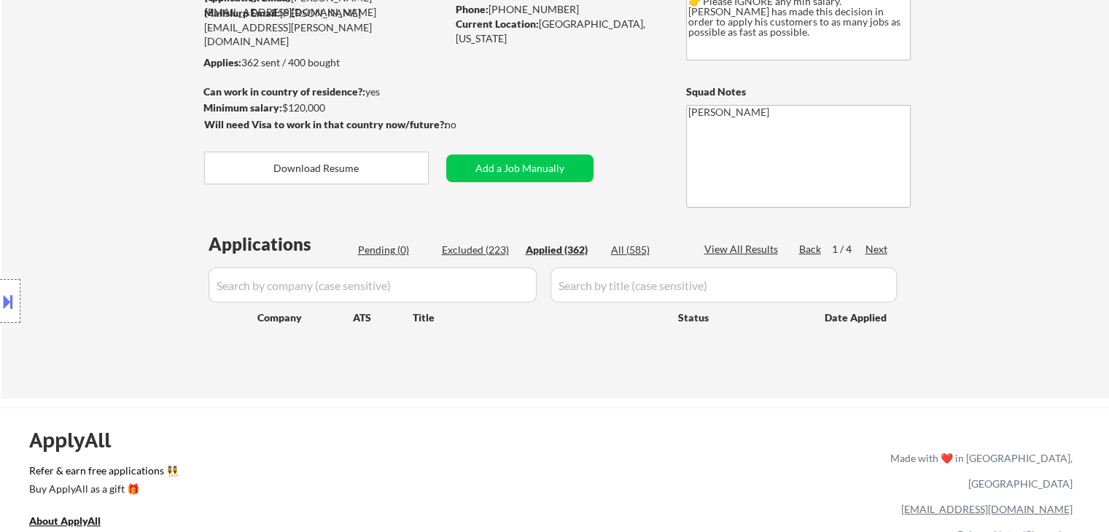
select select ""applied""
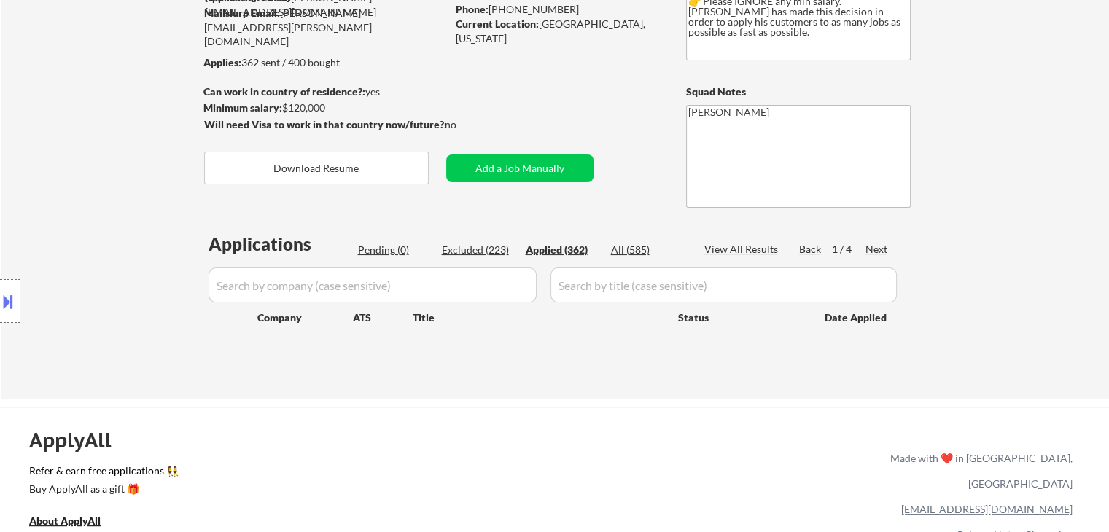
select select ""applied""
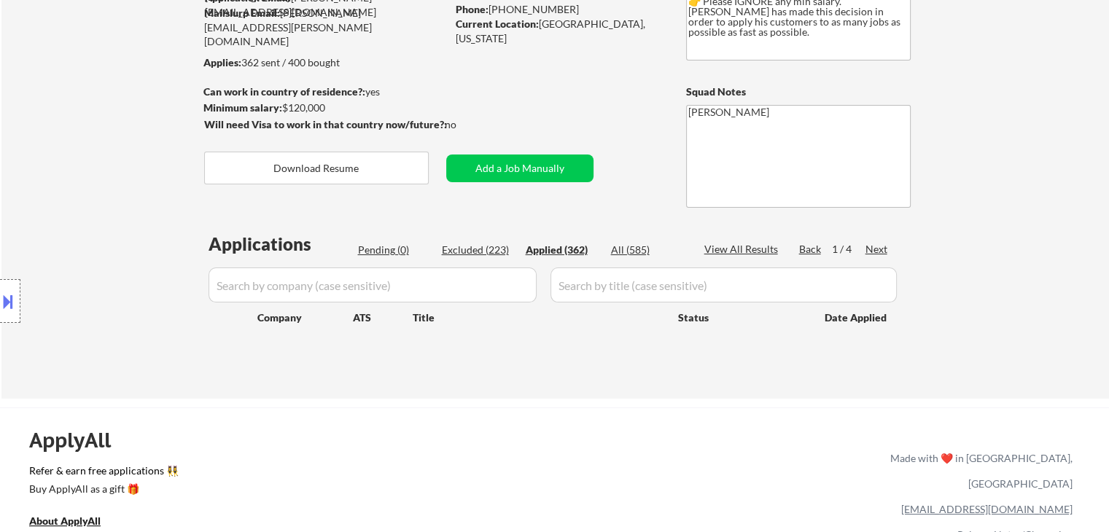
select select ""applied""
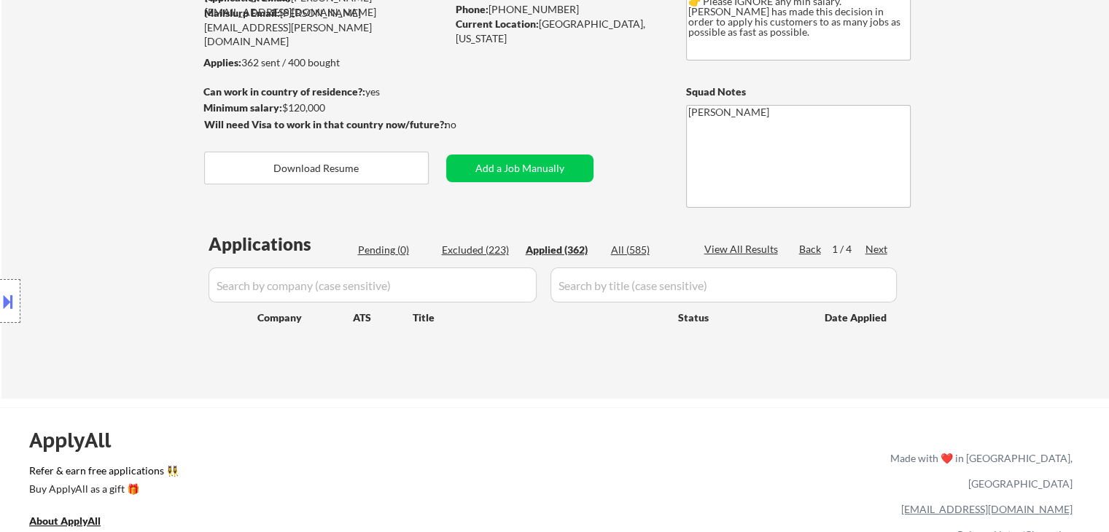
select select ""applied""
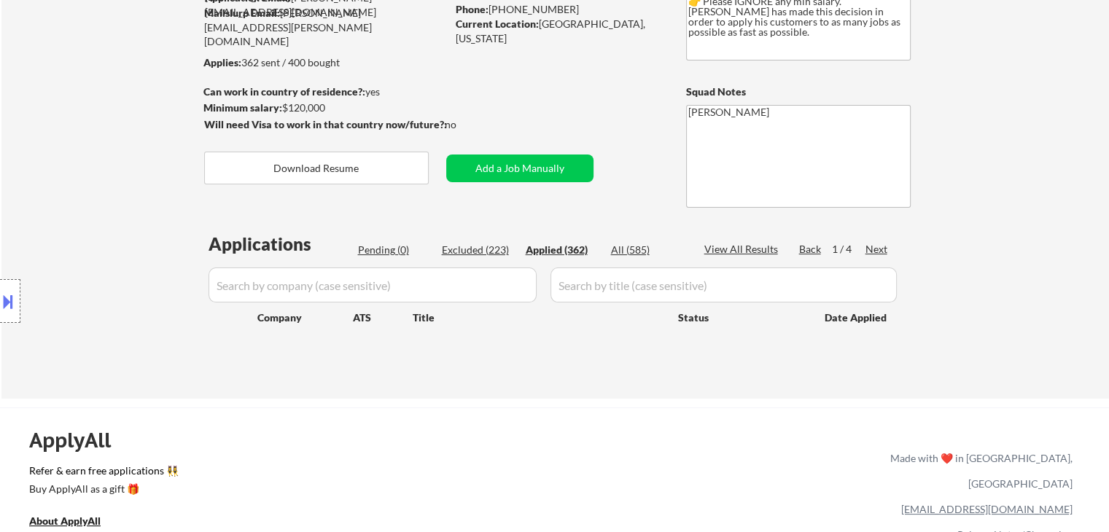
select select ""applied""
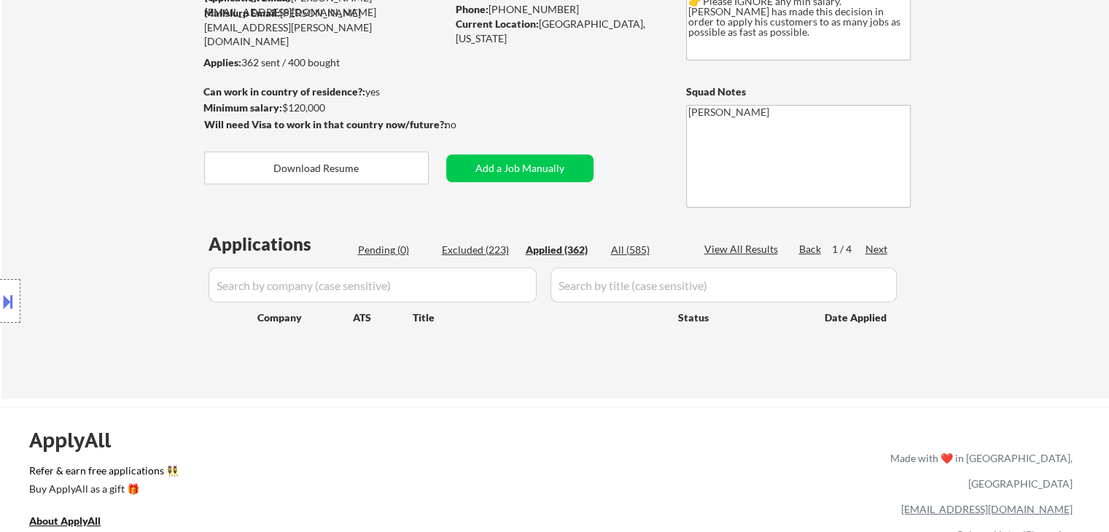
select select ""applied""
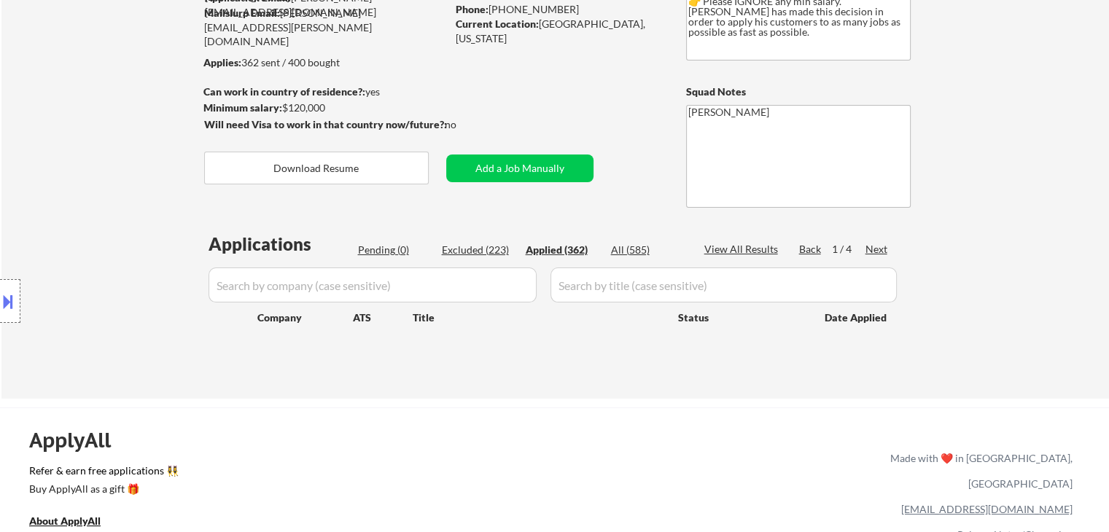
select select ""applied""
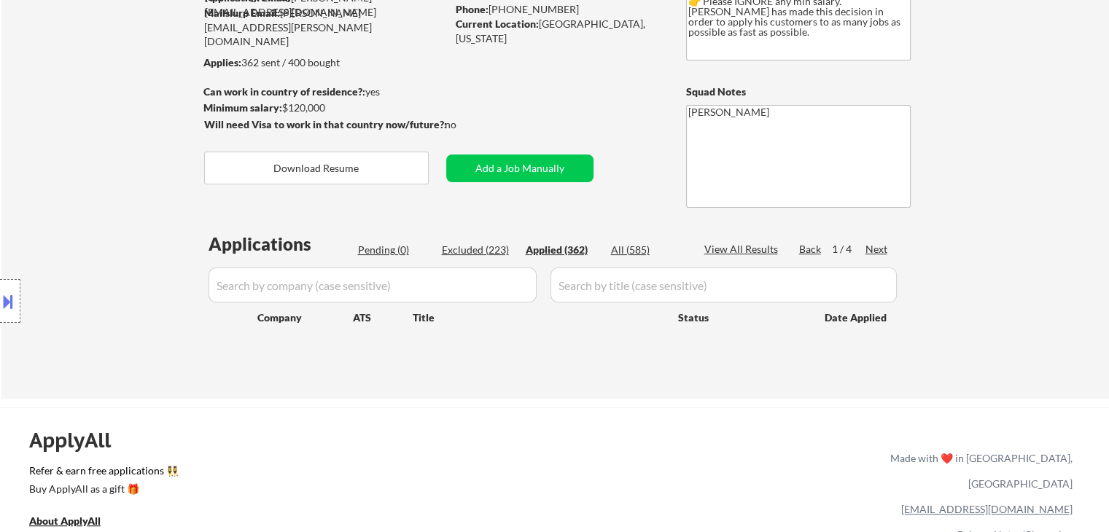
select select ""applied""
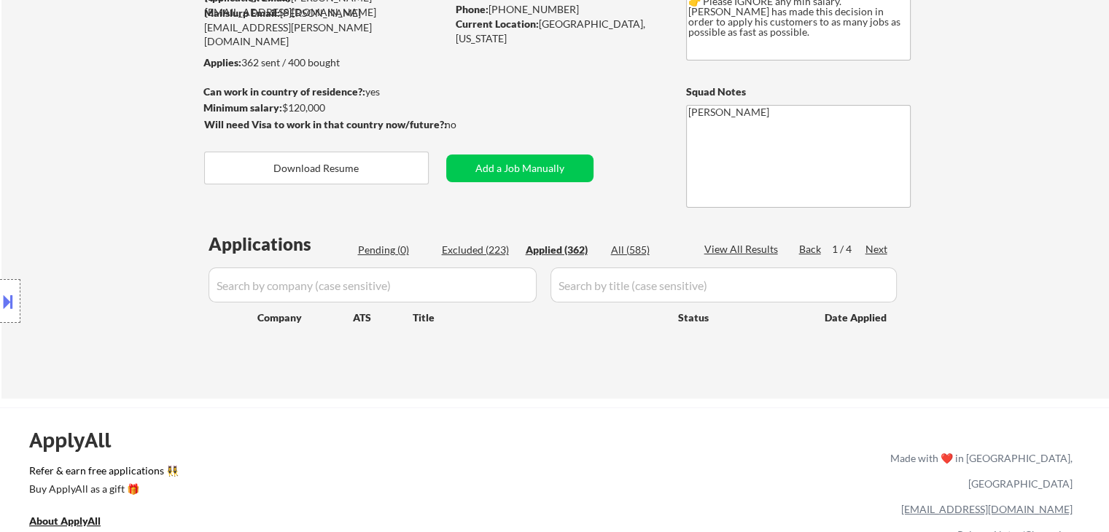
select select ""applied""
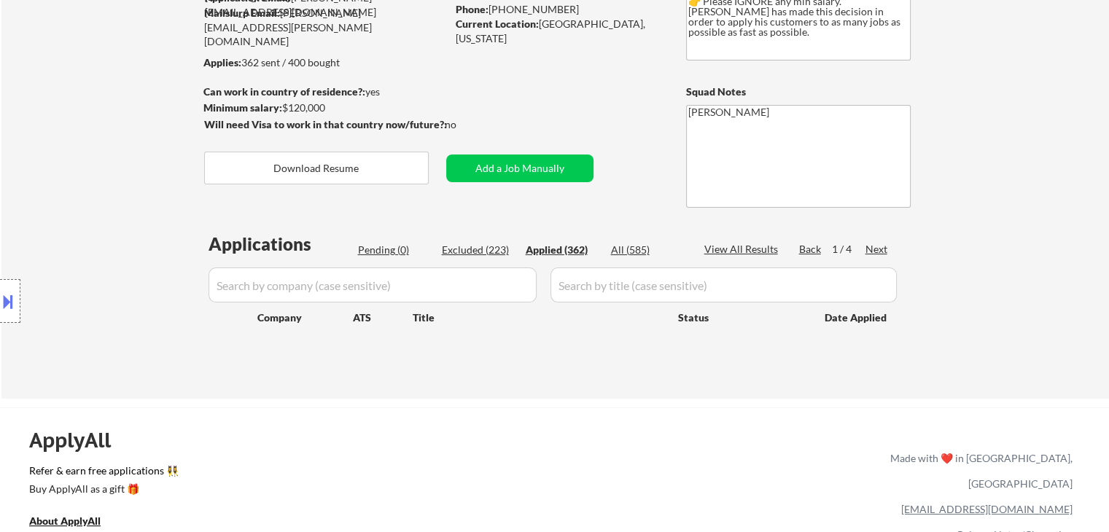
select select ""applied""
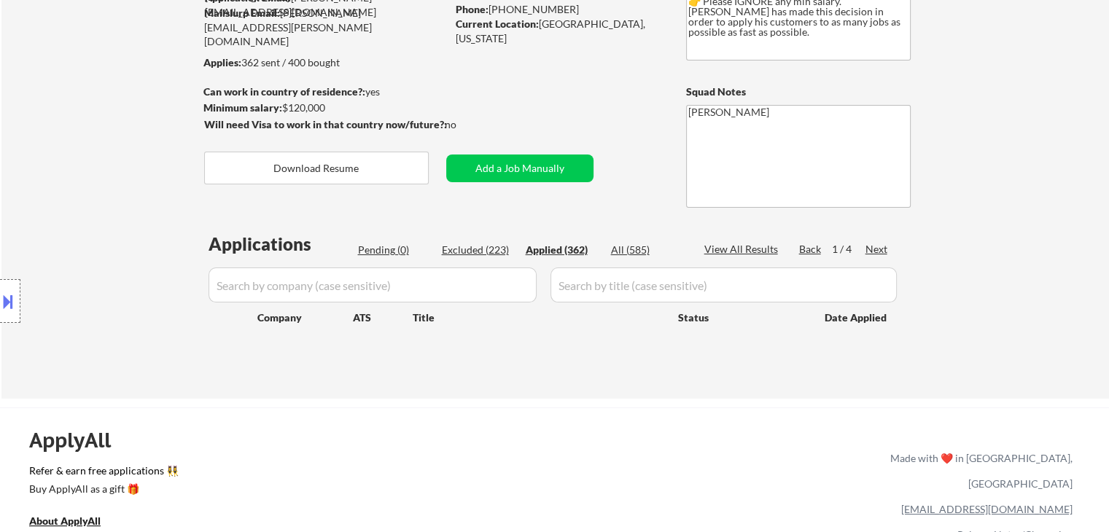
select select ""applied""
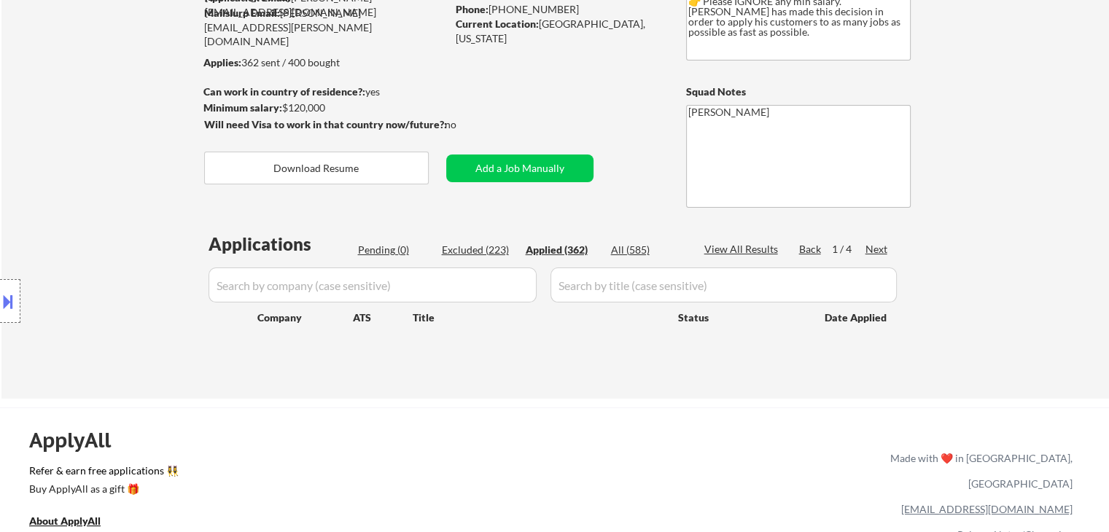
select select ""applied""
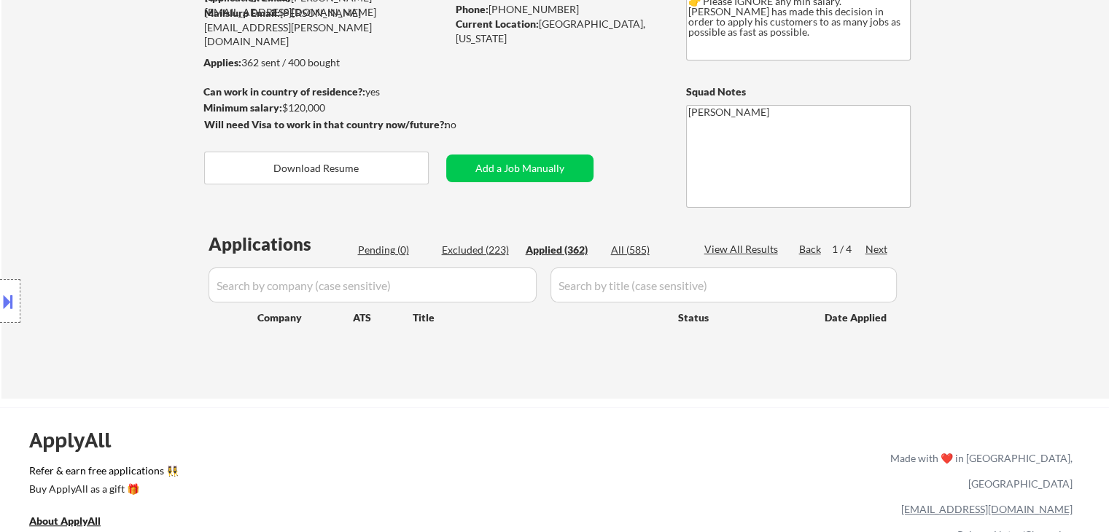
select select ""applied""
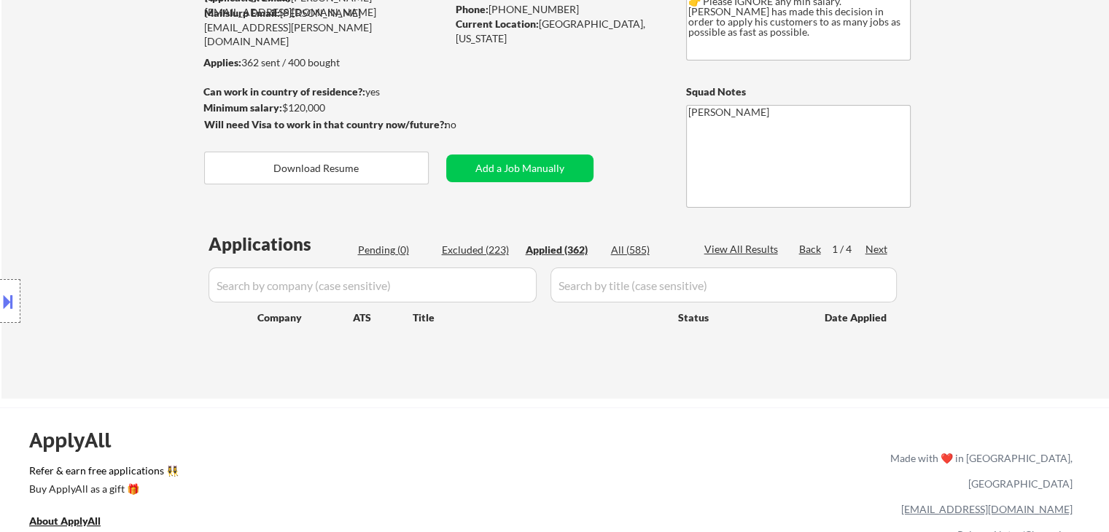
select select ""applied""
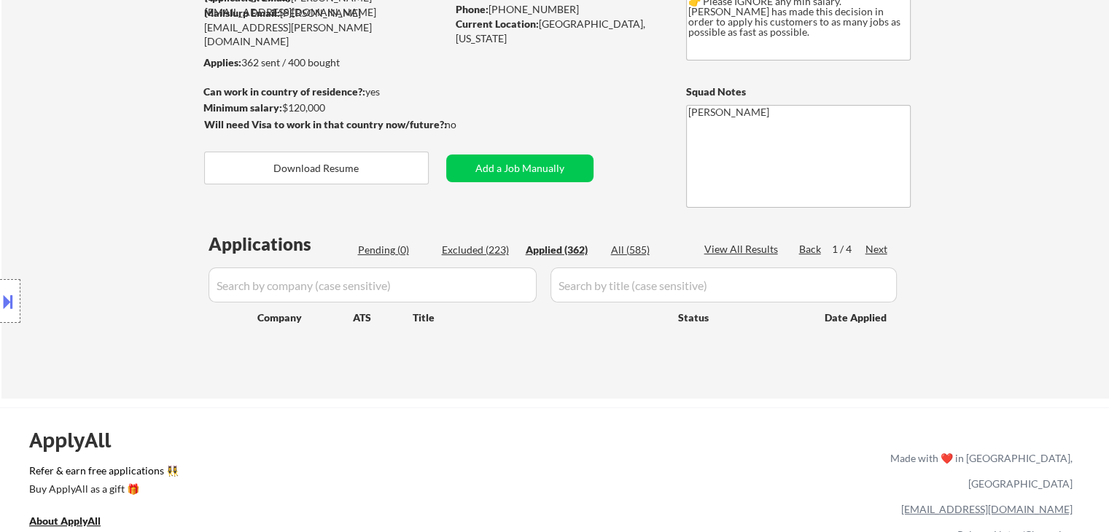
select select ""applied""
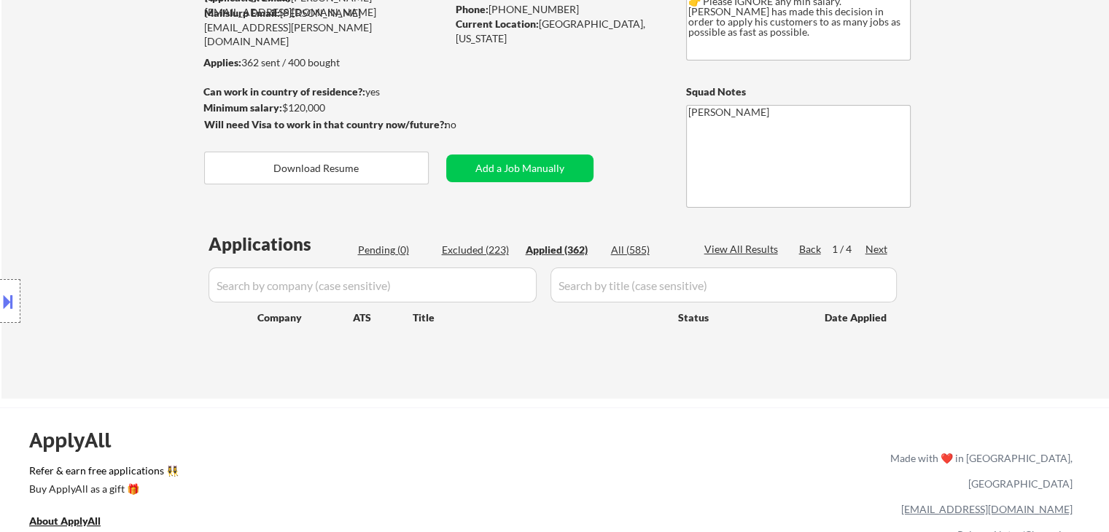
select select ""applied""
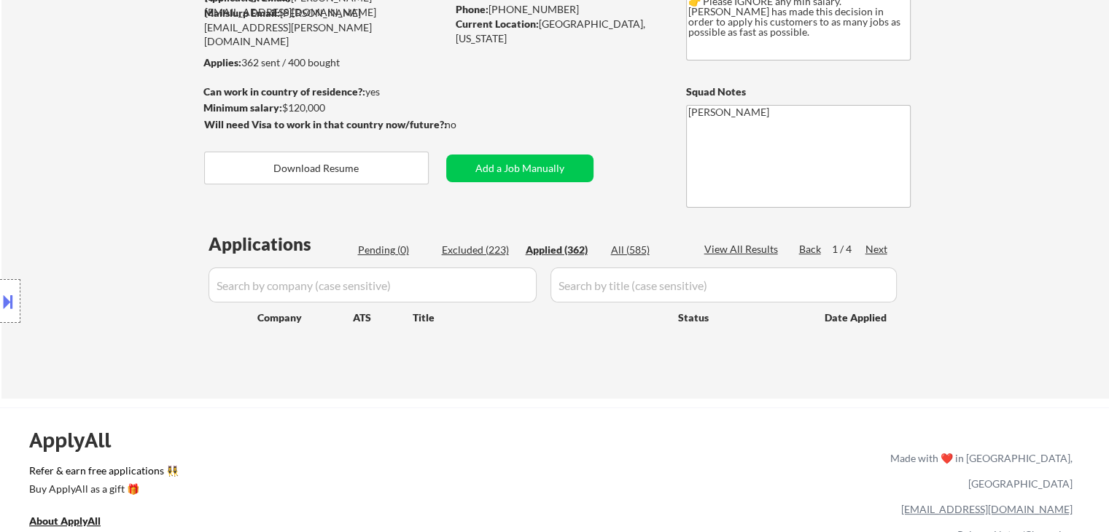
select select ""applied""
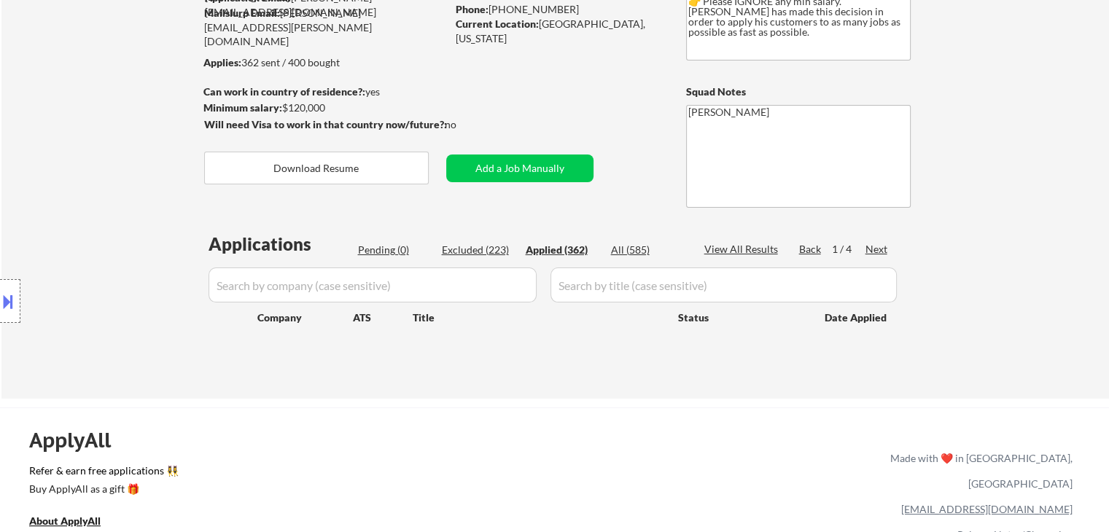
select select ""applied""
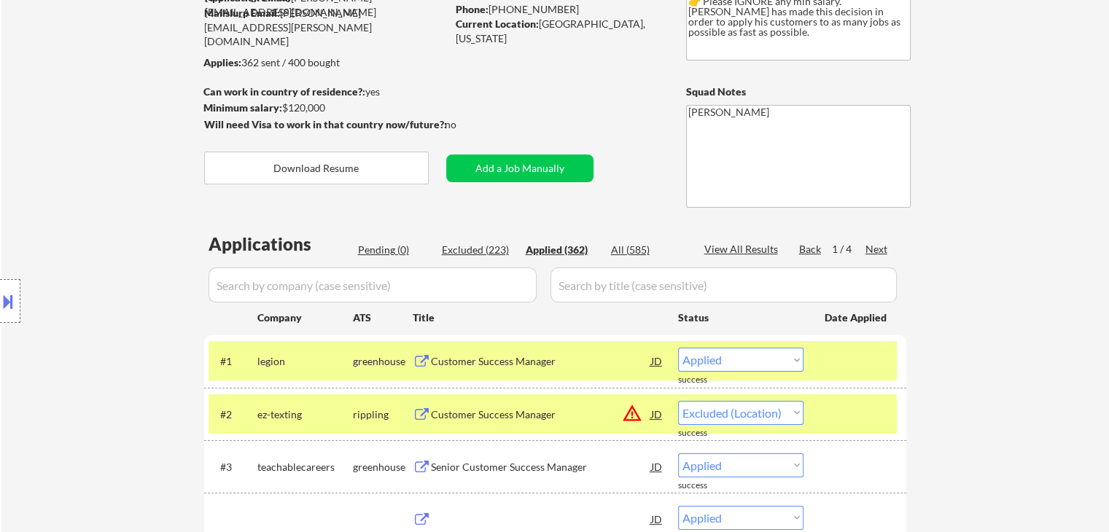
select select ""applied""
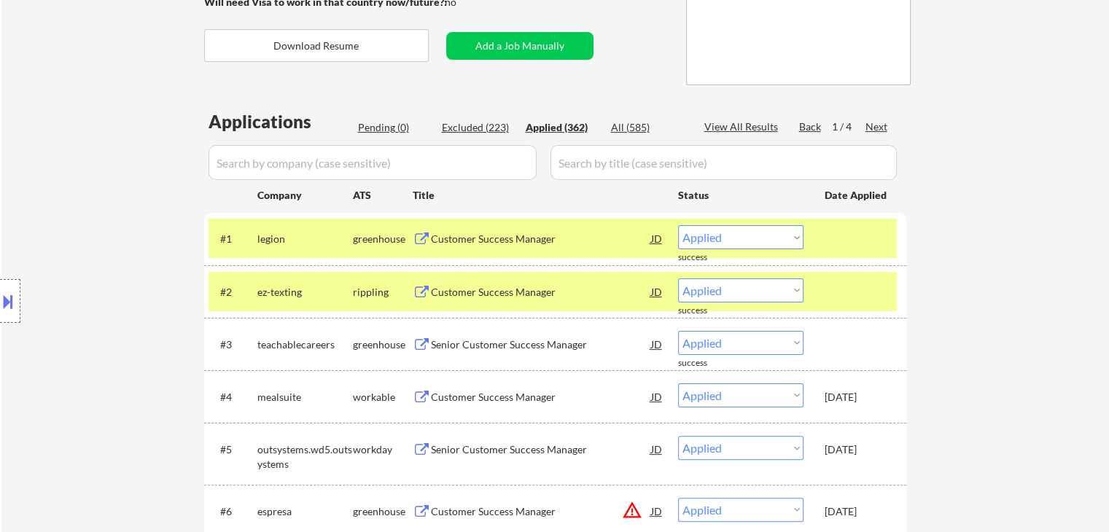
scroll to position [292, 0]
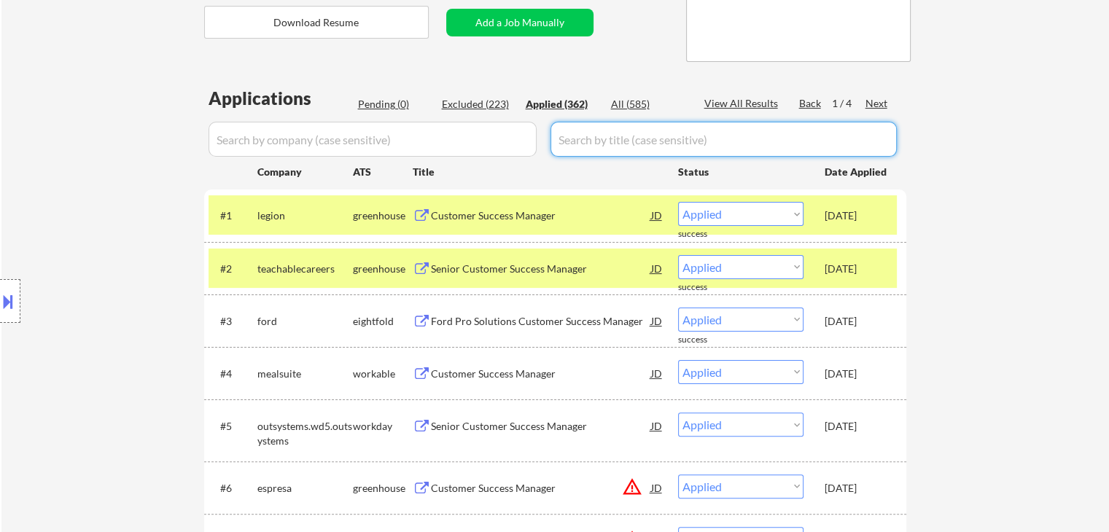
click at [382, 105] on div "Pending (0)" at bounding box center [394, 104] width 73 height 15
